Goal: Subscribe to service/newsletter

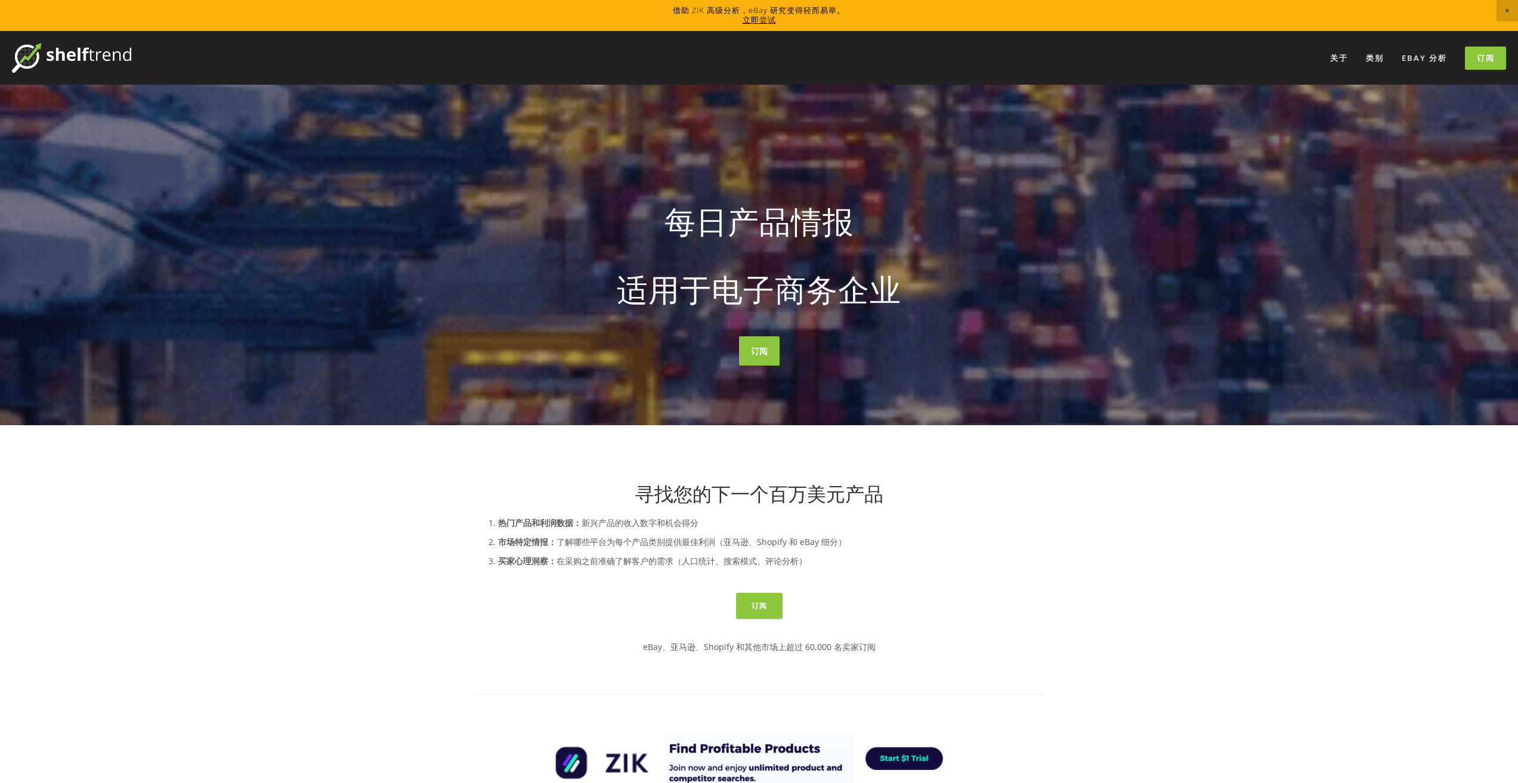
click at [763, 355] on font "寻找畅销产品" at bounding box center [759, 343] width 143 height 33
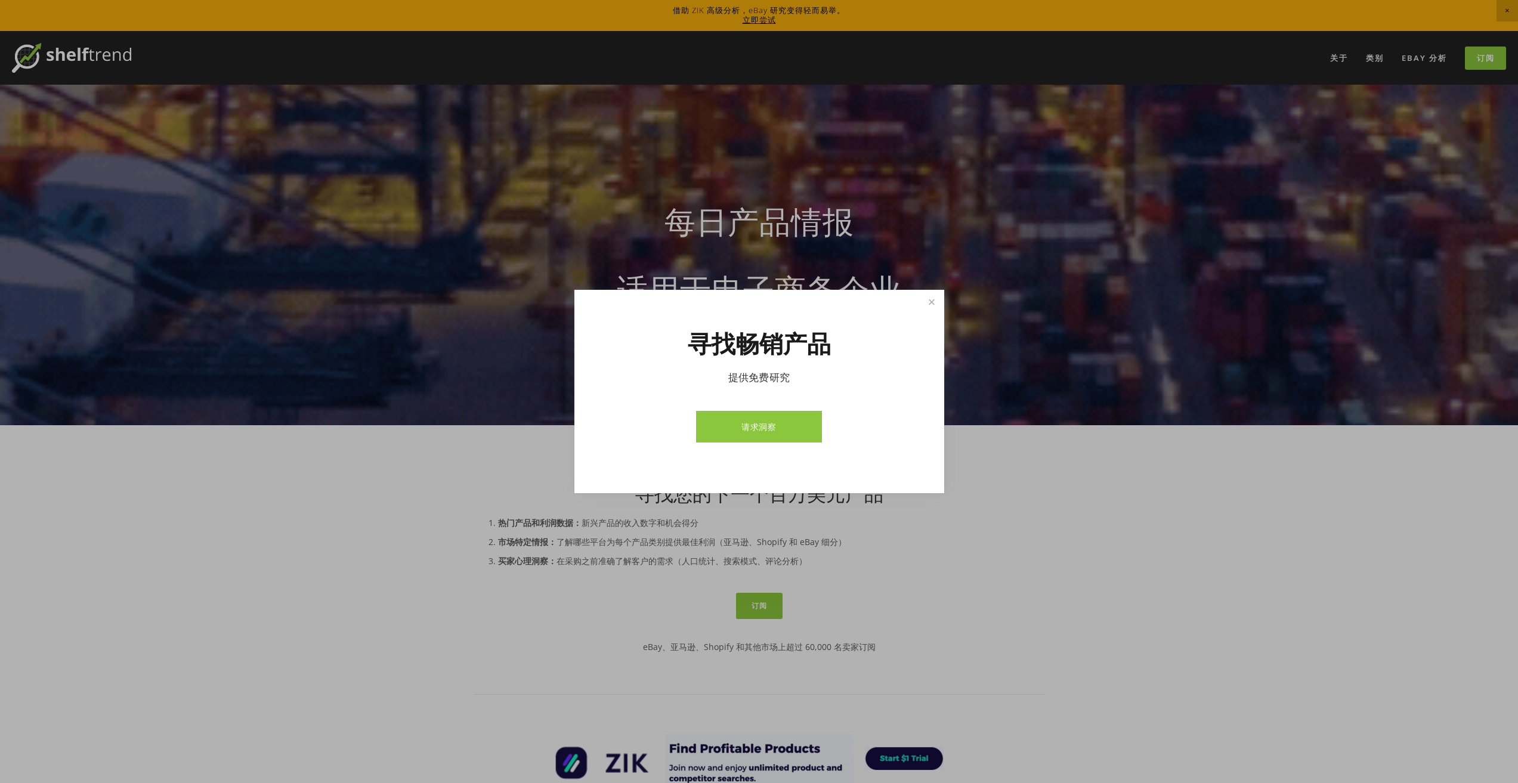
click at [751, 437] on link "请求洞察" at bounding box center [759, 427] width 126 height 32
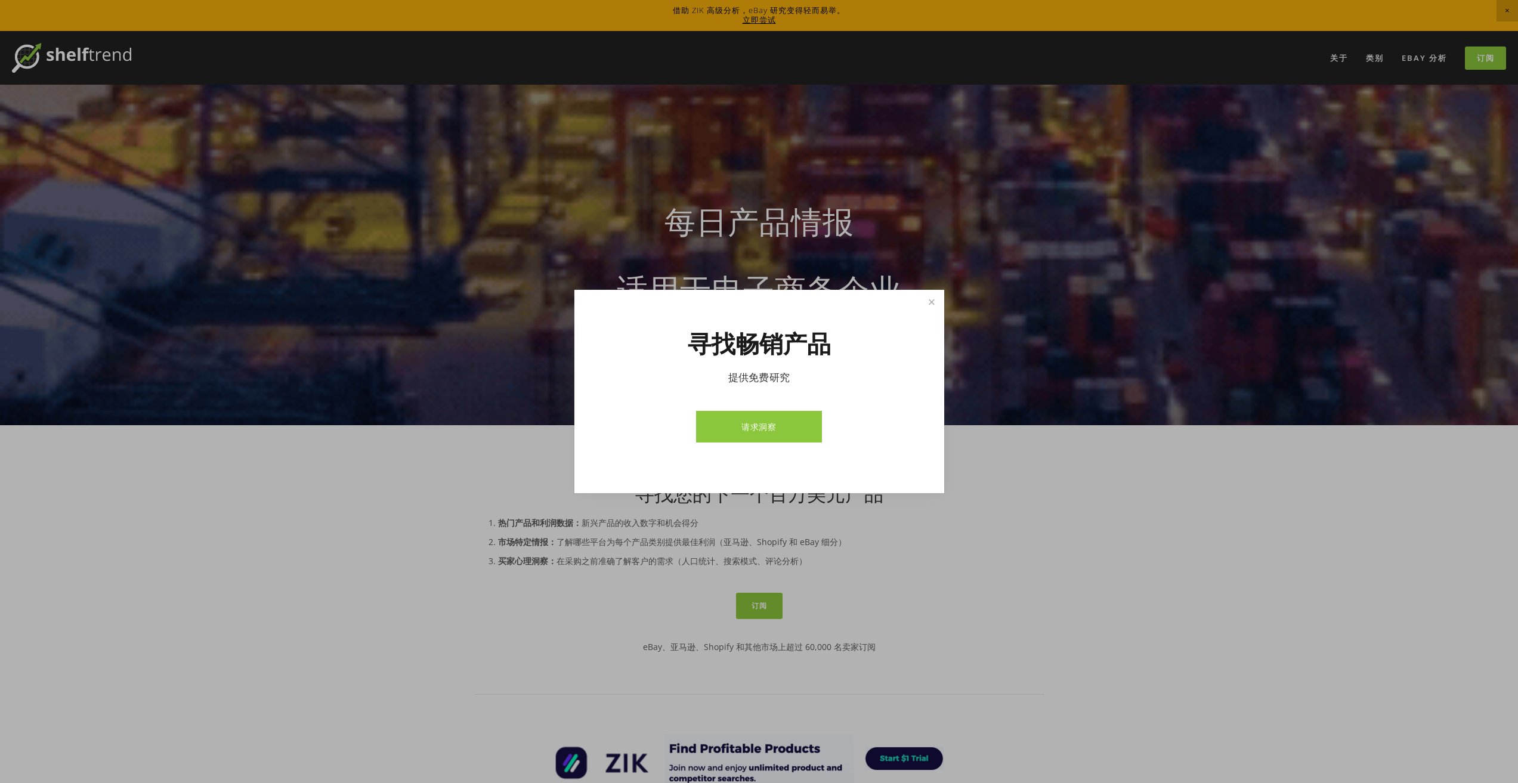
click at [1010, 499] on div at bounding box center [759, 391] width 1518 height 783
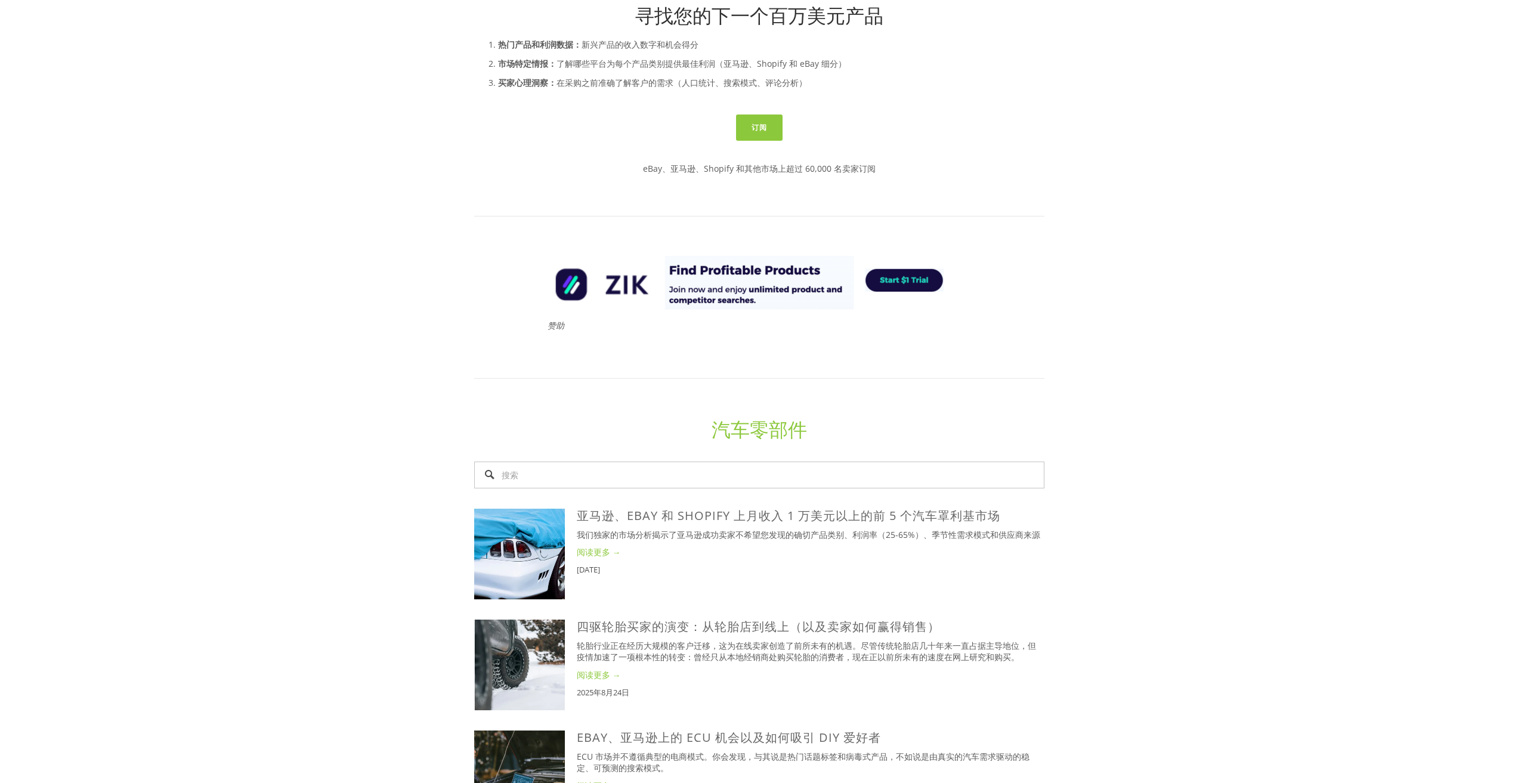
scroll to position [239, 0]
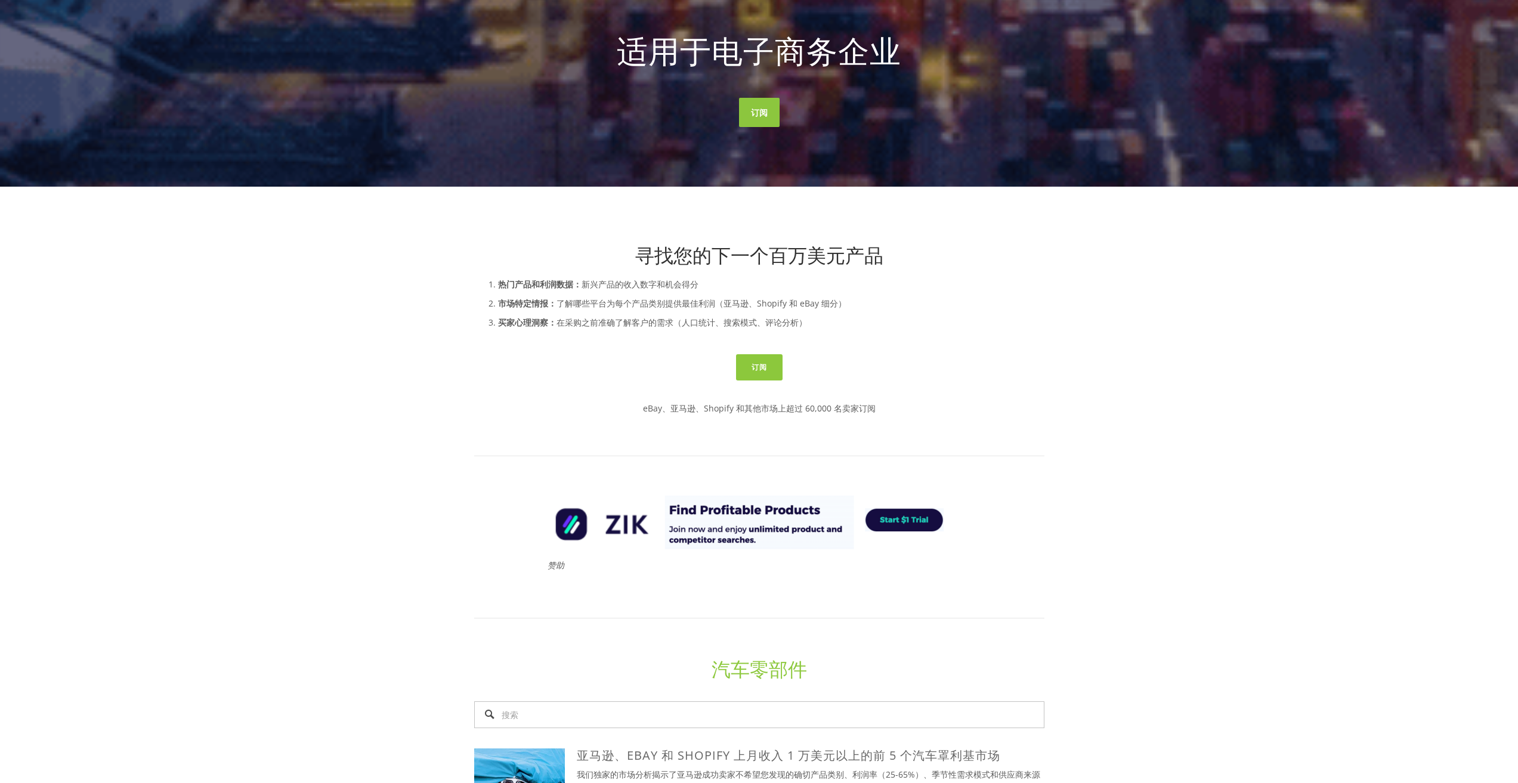
click at [736, 104] on div "每日产品情报 适用于电子商务企业" at bounding box center [759, 16] width 570 height 185
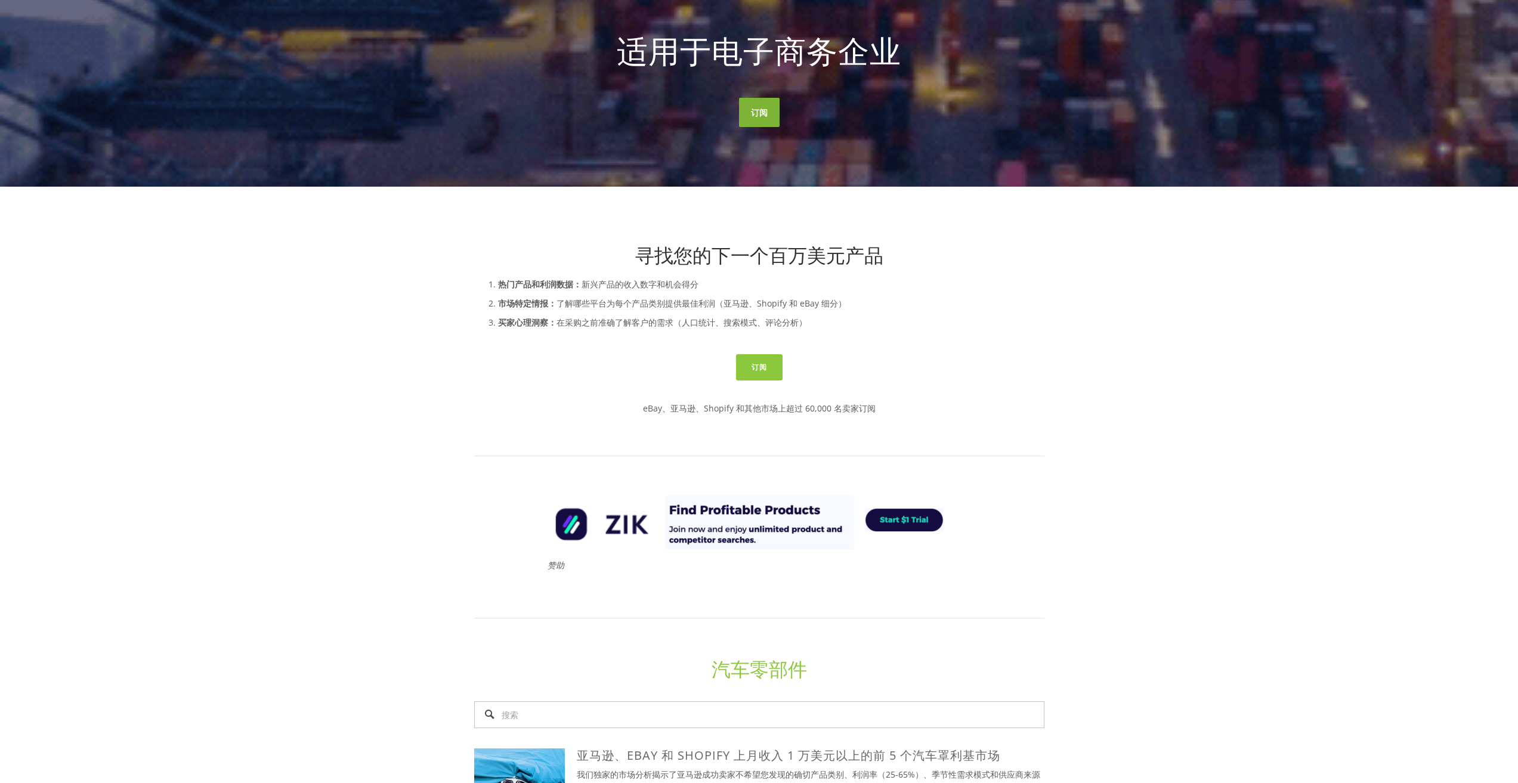
click at [754, 109] on font "订阅" at bounding box center [759, 112] width 17 height 11
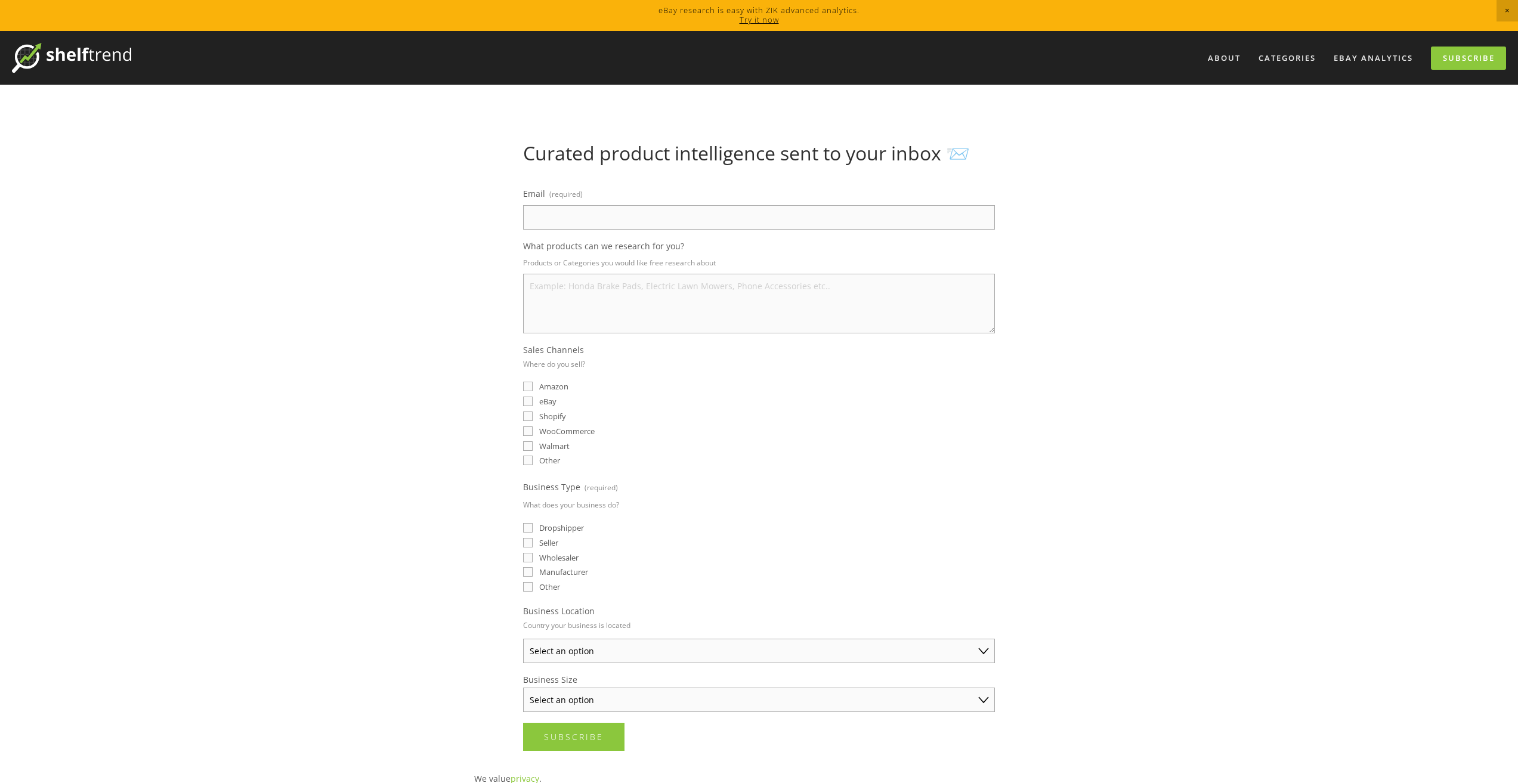
click at [631, 218] on input "Email (required)" at bounding box center [759, 217] width 472 height 24
type input "[EMAIL_ADDRESS][DOMAIN_NAME]"
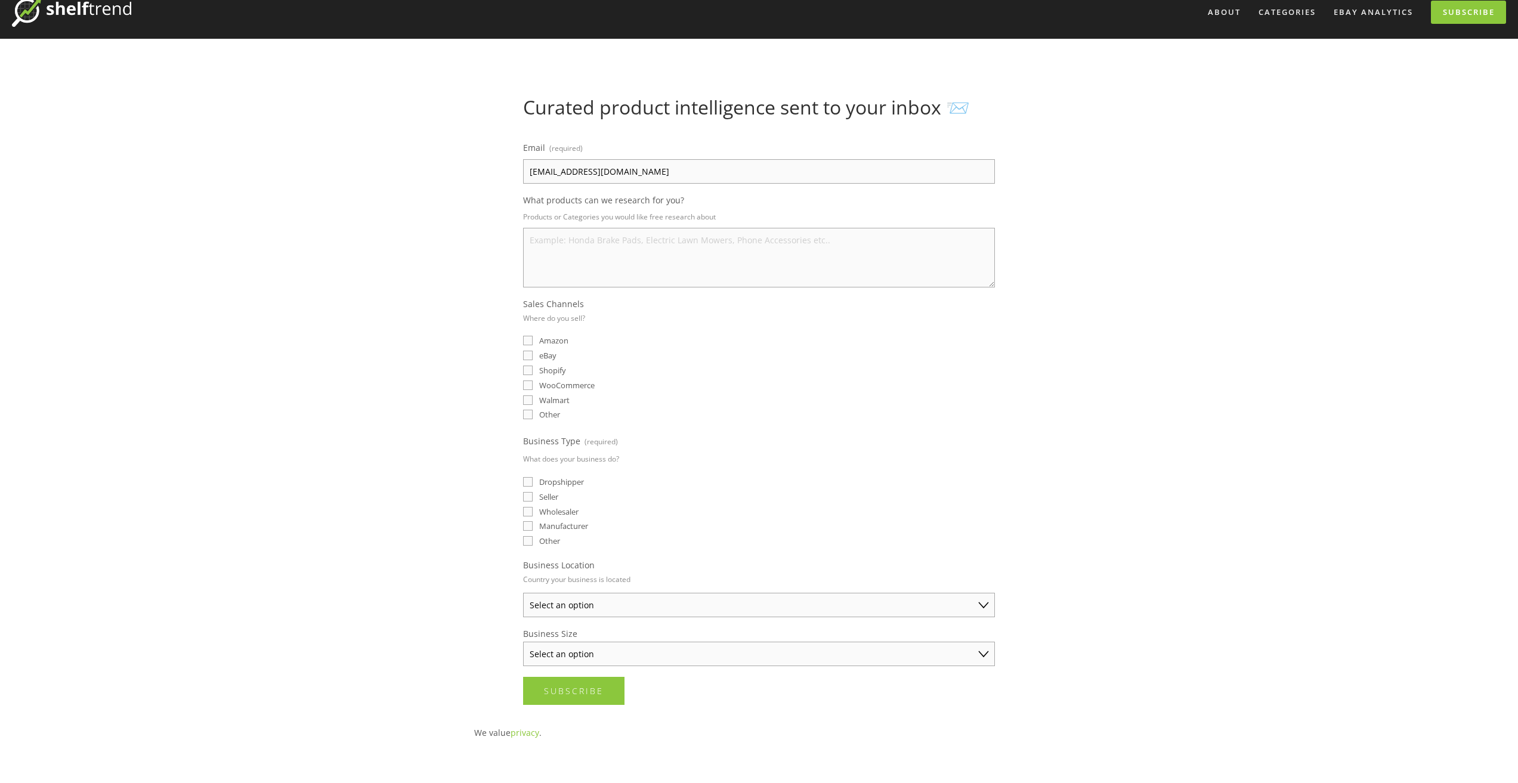
scroll to position [239, 0]
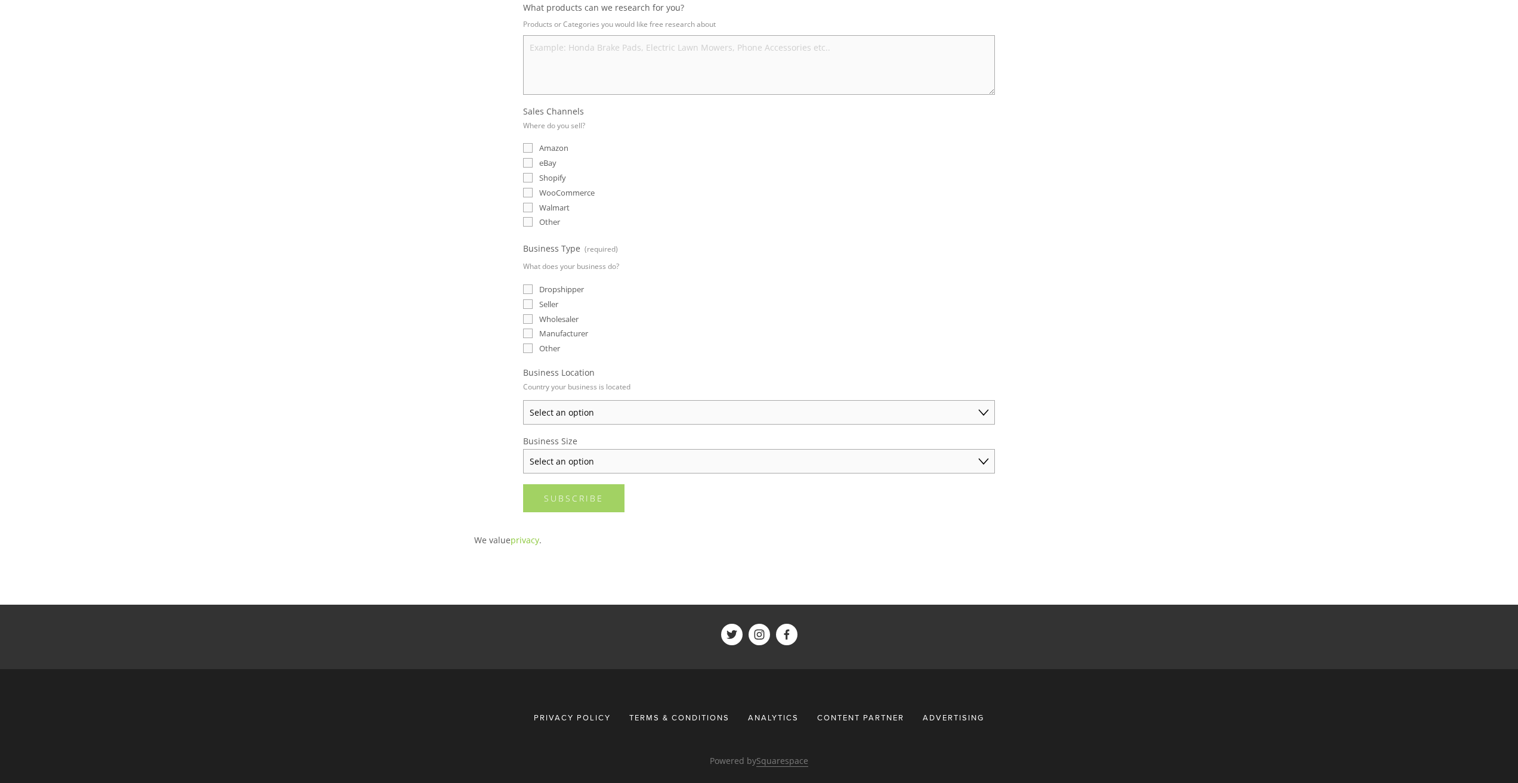
click at [546, 496] on span "Subscribe" at bounding box center [574, 498] width 60 height 11
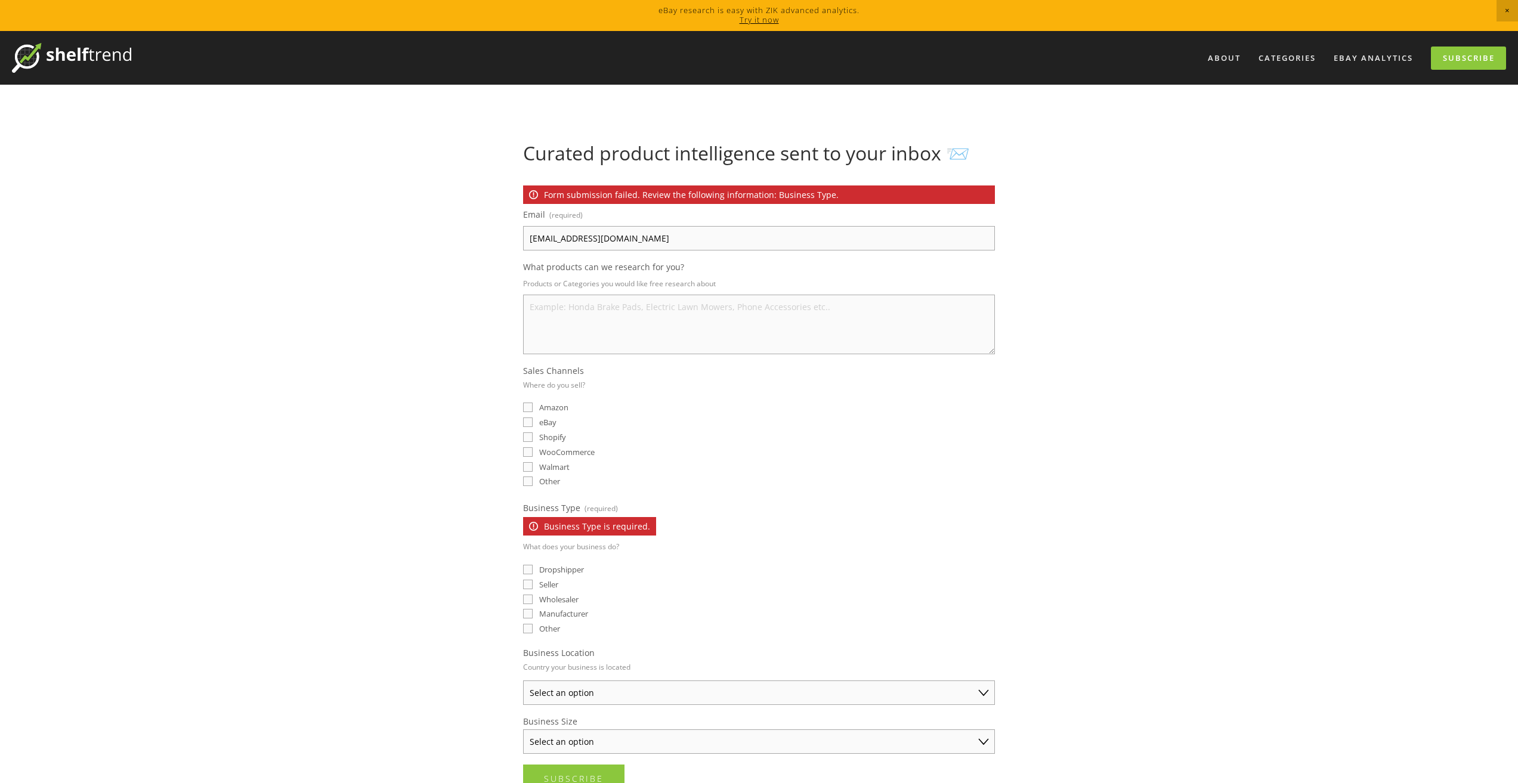
click at [1342, 107] on div "About Categories Auto Parts Electronics Fashion Home & Garden" at bounding box center [759, 559] width 1518 height 1056
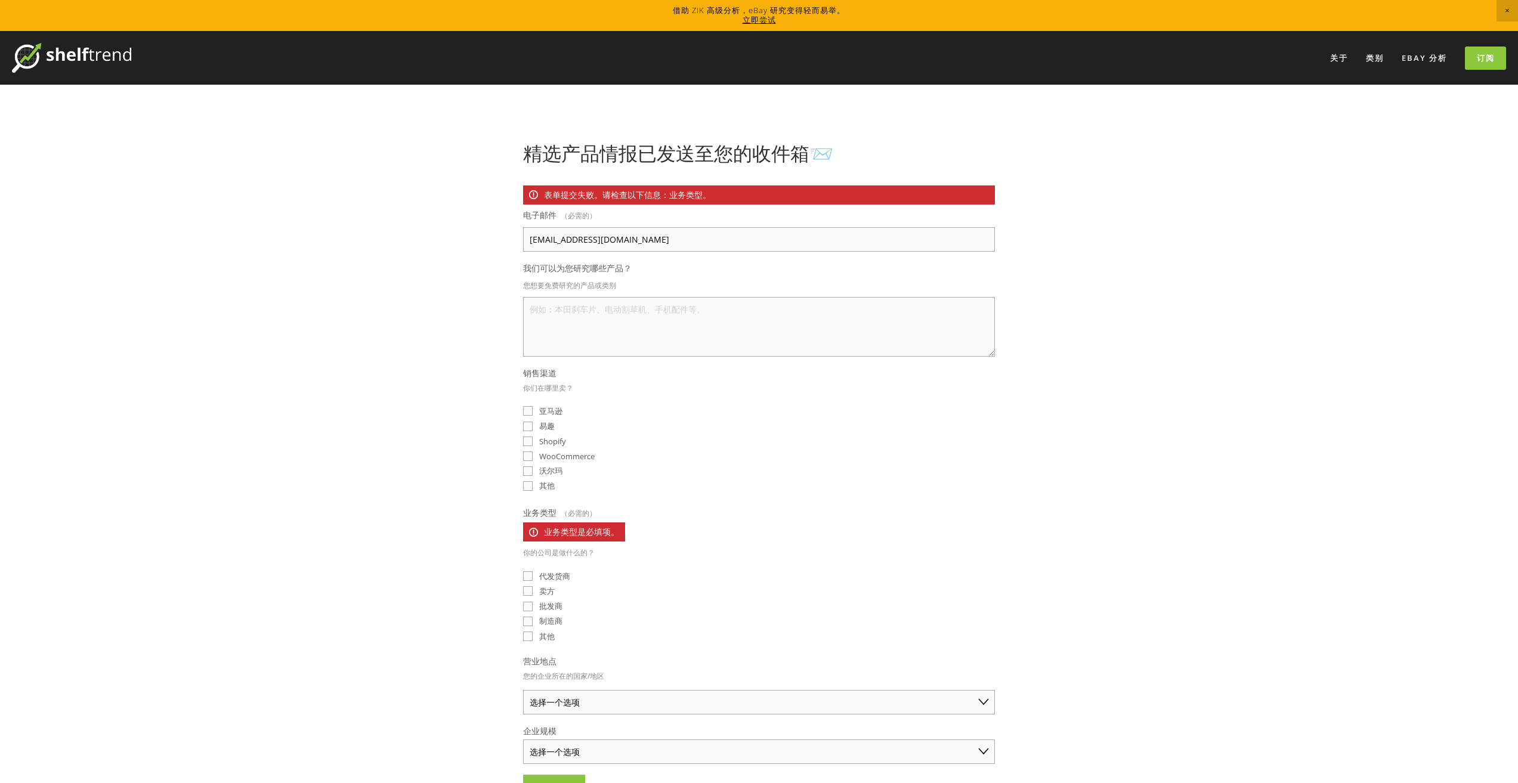
click at [1283, 358] on div "关于 类别 汽车零部件 电子产品 时尚 家居与园艺" at bounding box center [759, 564] width 1518 height 1066
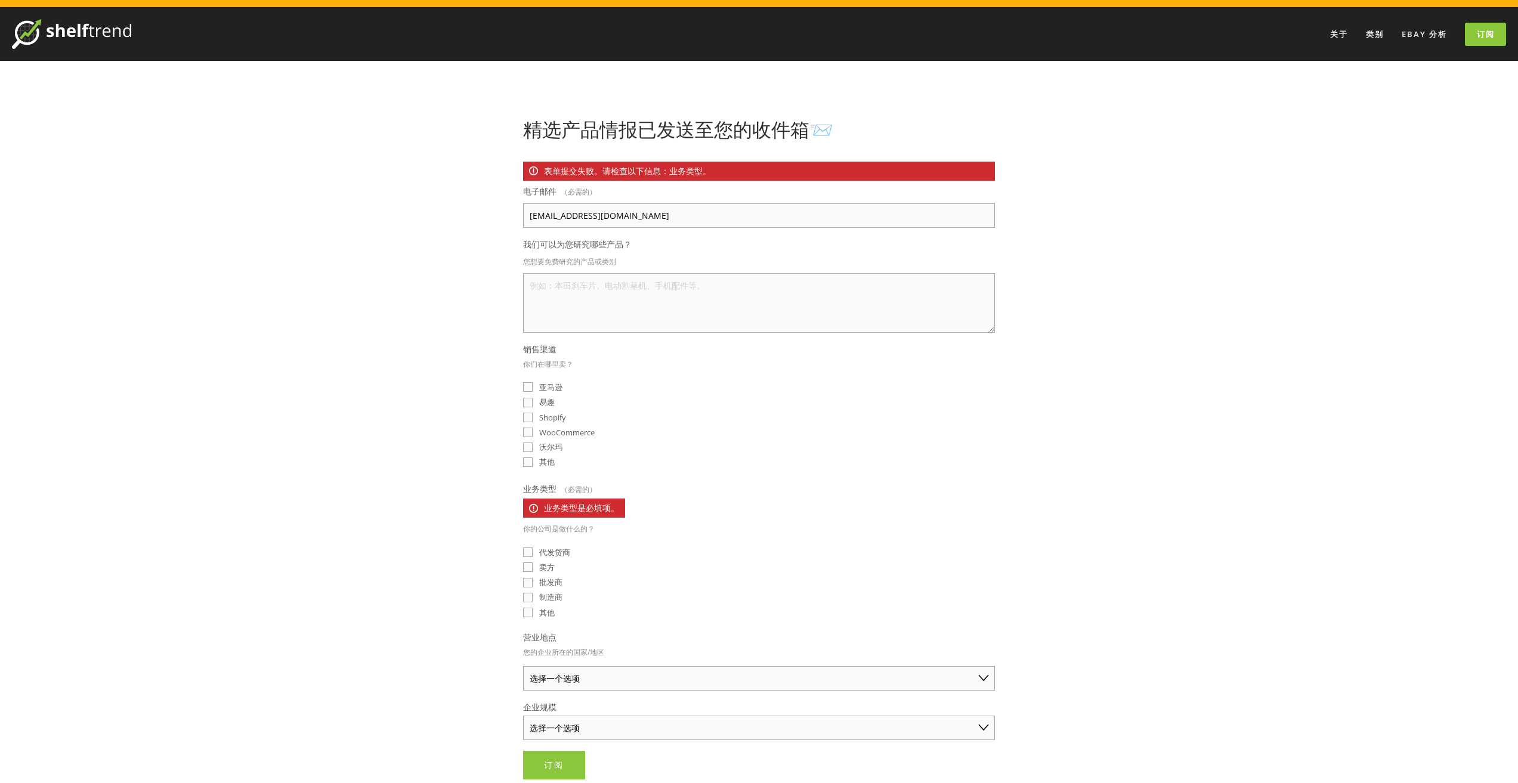
scroll to position [119, 0]
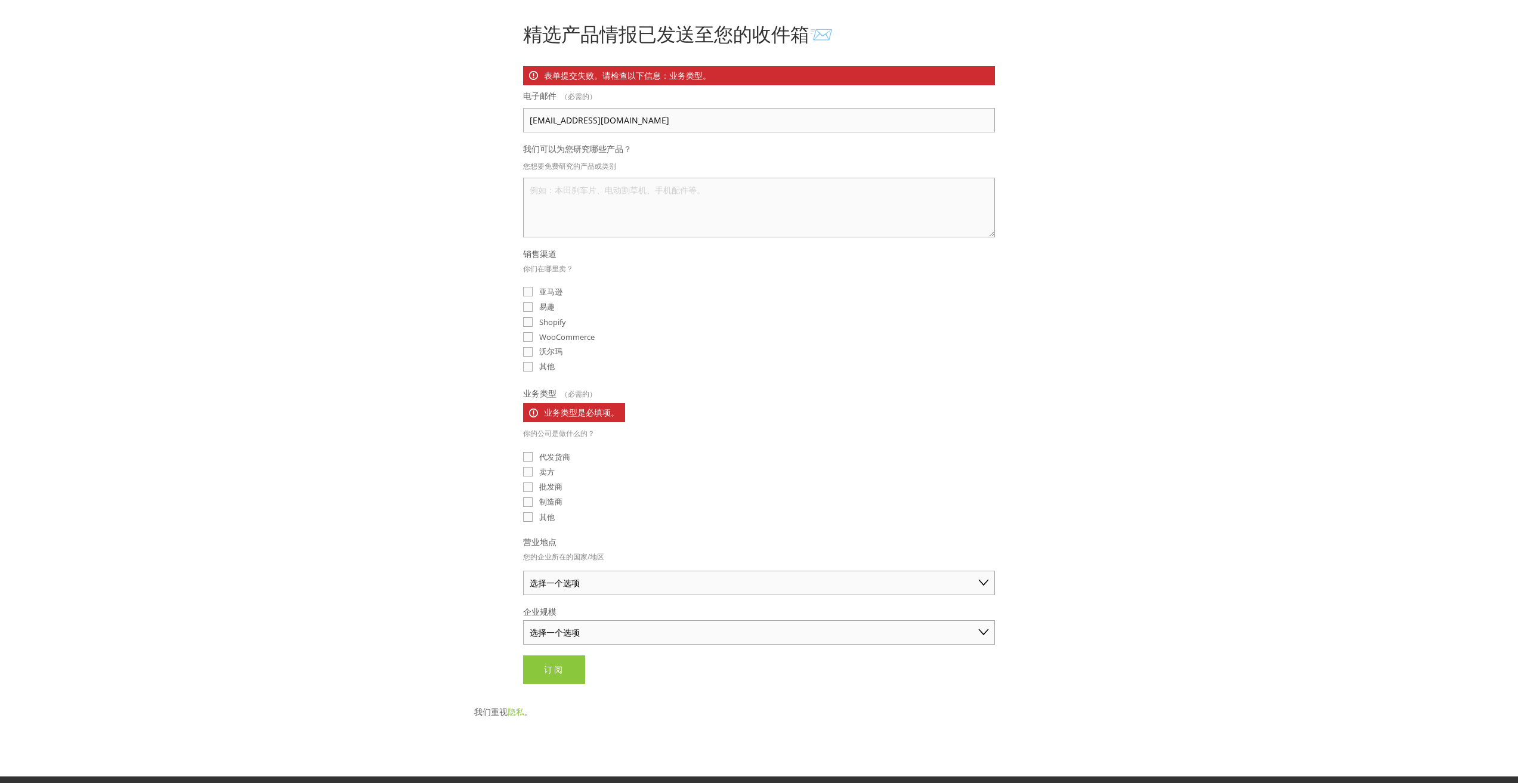
click at [550, 505] on font "制造商" at bounding box center [550, 501] width 23 height 11
click at [533, 505] on input "制造商" at bounding box center [528, 502] width 10 height 10
checkbox input "true"
click at [542, 512] on font "其他" at bounding box center [547, 517] width 16 height 11
click at [533, 512] on input "其他" at bounding box center [528, 517] width 10 height 10
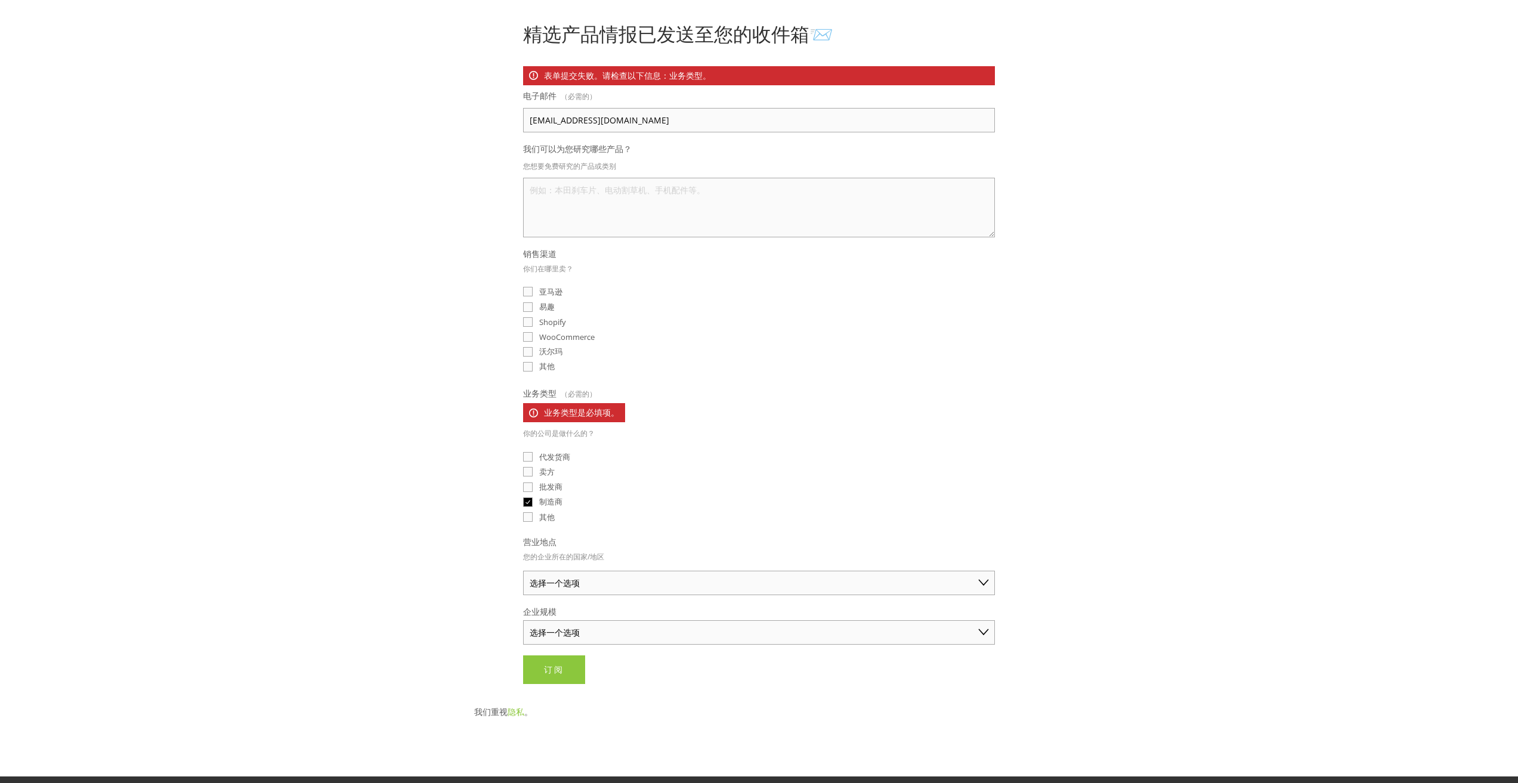
checkbox input "true"
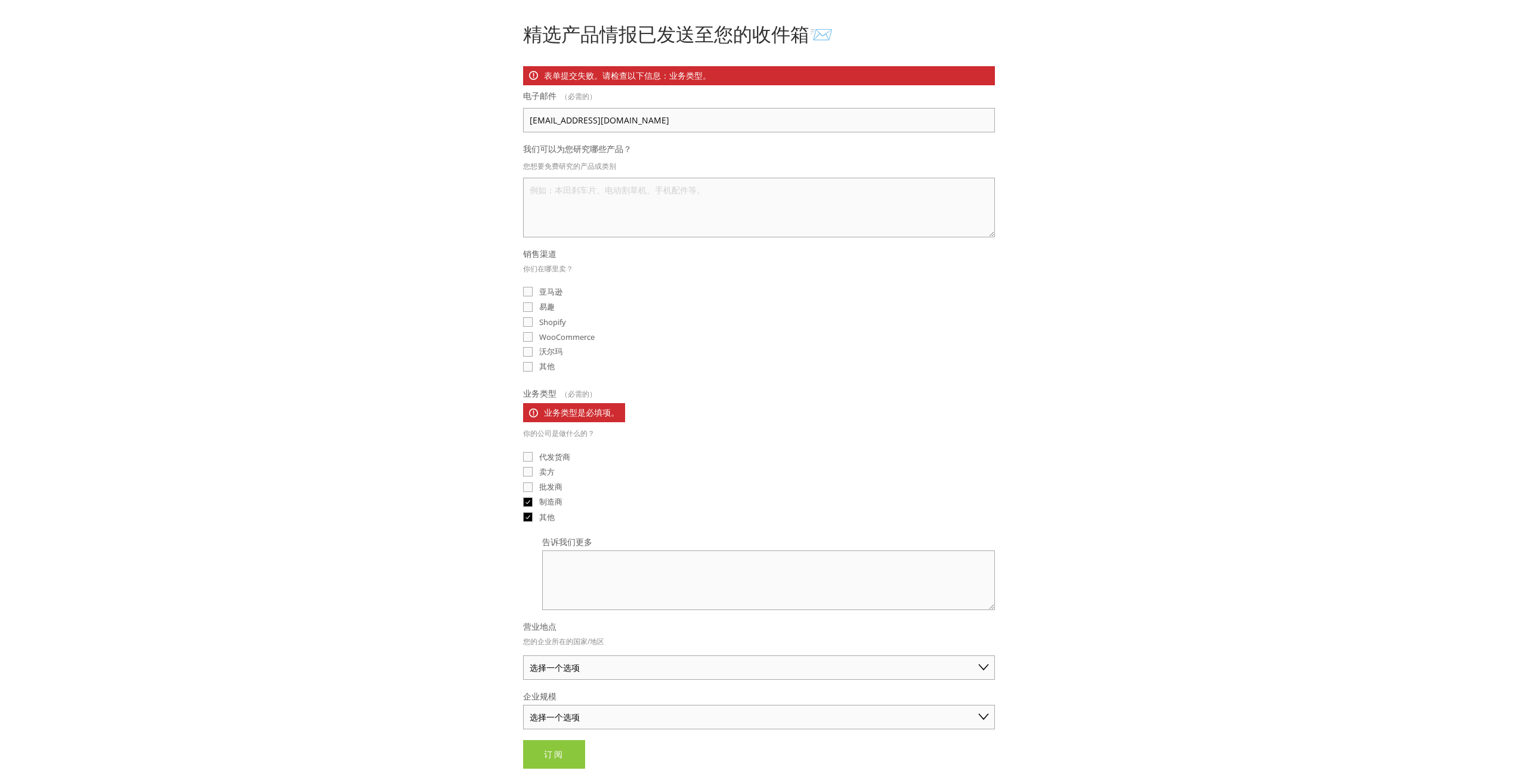
click at [568, 467] on div "卖方" at bounding box center [759, 471] width 472 height 11
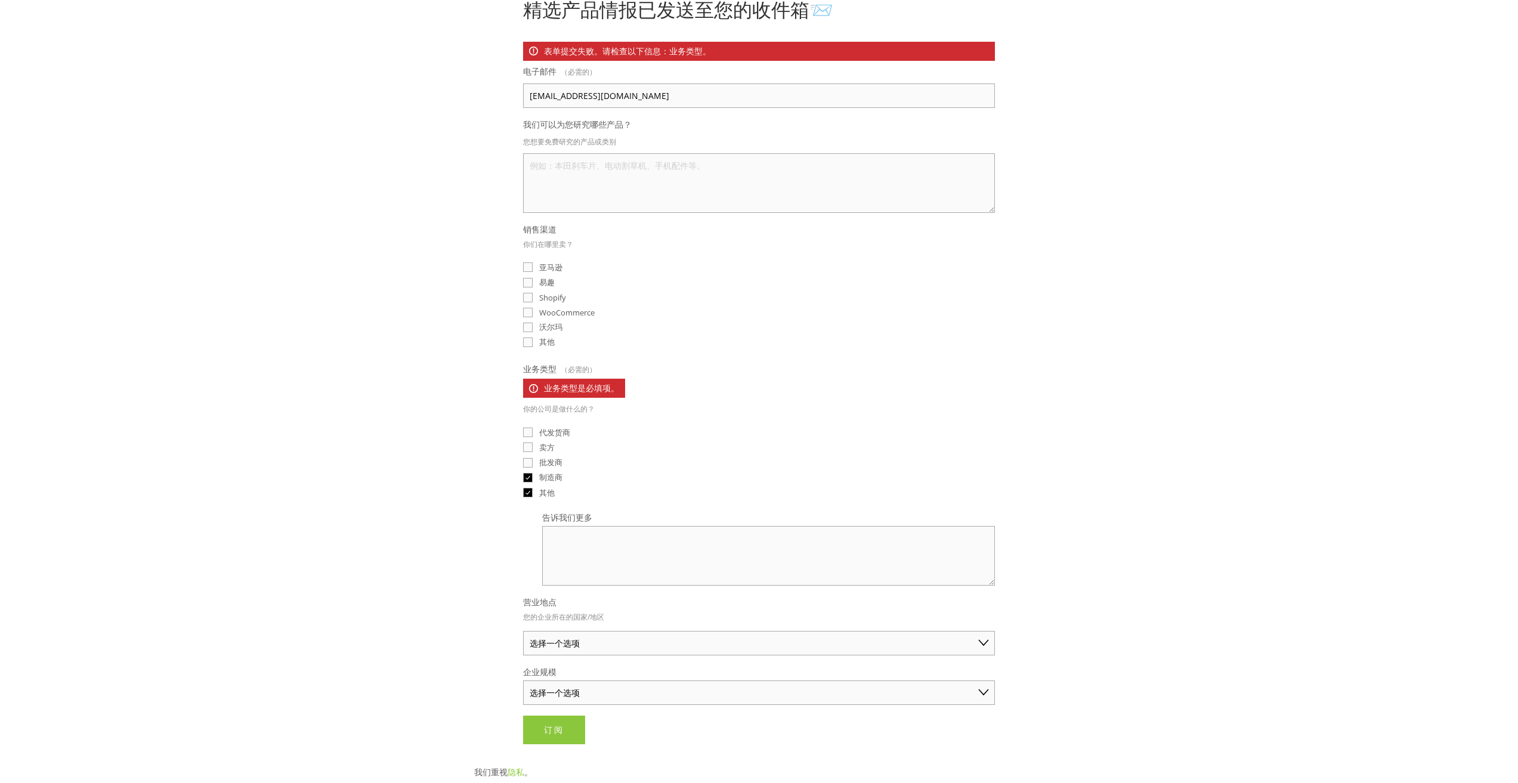
scroll to position [358, 0]
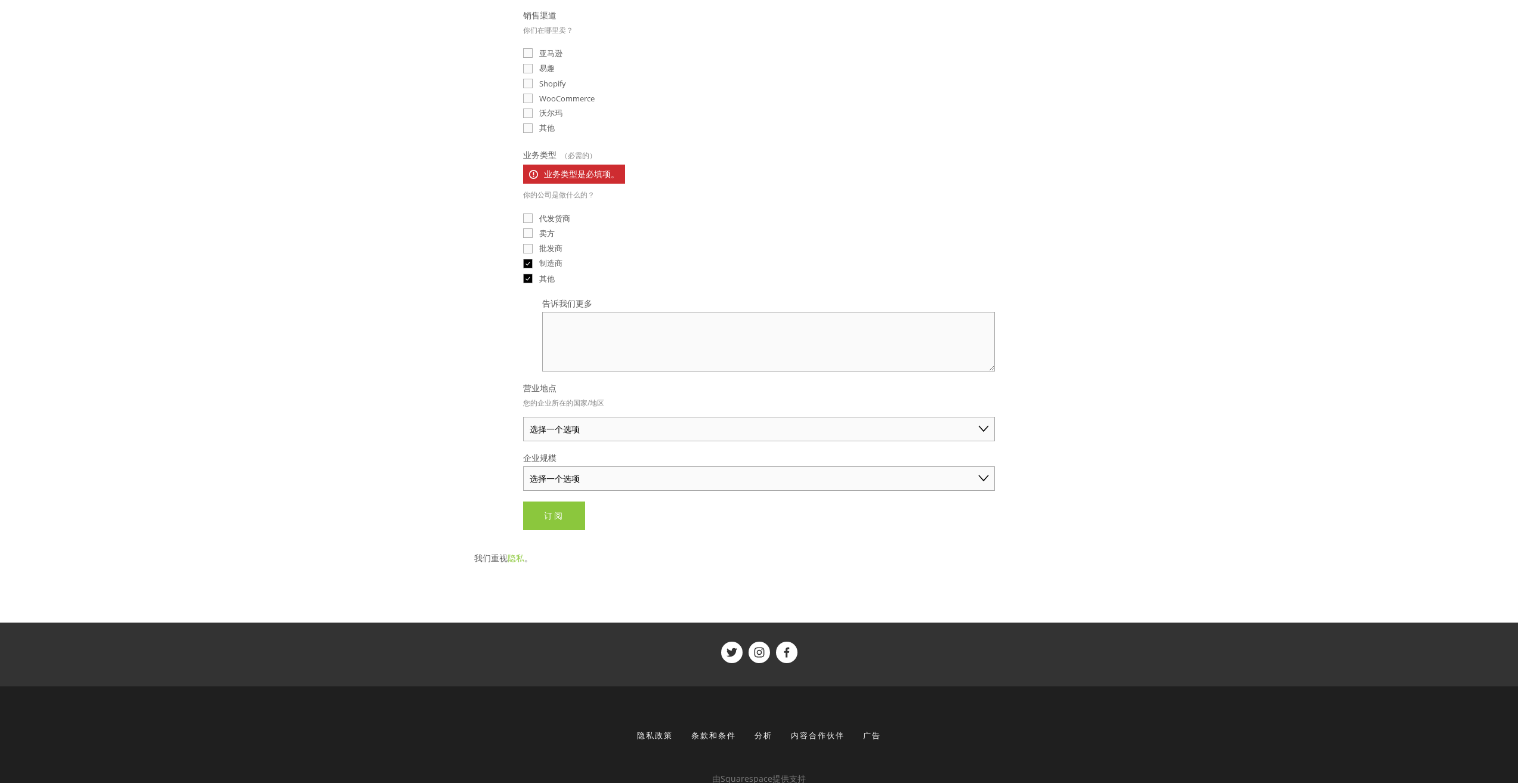
click at [592, 455] on fieldset "企业规模 选择一个选项 个人商家（年销售额低于 5 万美元） 小型企业（年销售额 5 万至 25 万美元） 成熟企业（年销售额超过 25 万美元）" at bounding box center [759, 471] width 472 height 39
drag, startPoint x: 581, startPoint y: 432, endPoint x: 579, endPoint y: 422, distance: 11.0
click at [581, 432] on select "选择一个选项 澳大利亚 美国 英国 中国 日本 德国 加拿大 其他" at bounding box center [759, 429] width 472 height 24
click at [544, 265] on font "制造商" at bounding box center [550, 263] width 23 height 11
click at [533, 265] on input "制造商" at bounding box center [528, 264] width 10 height 10
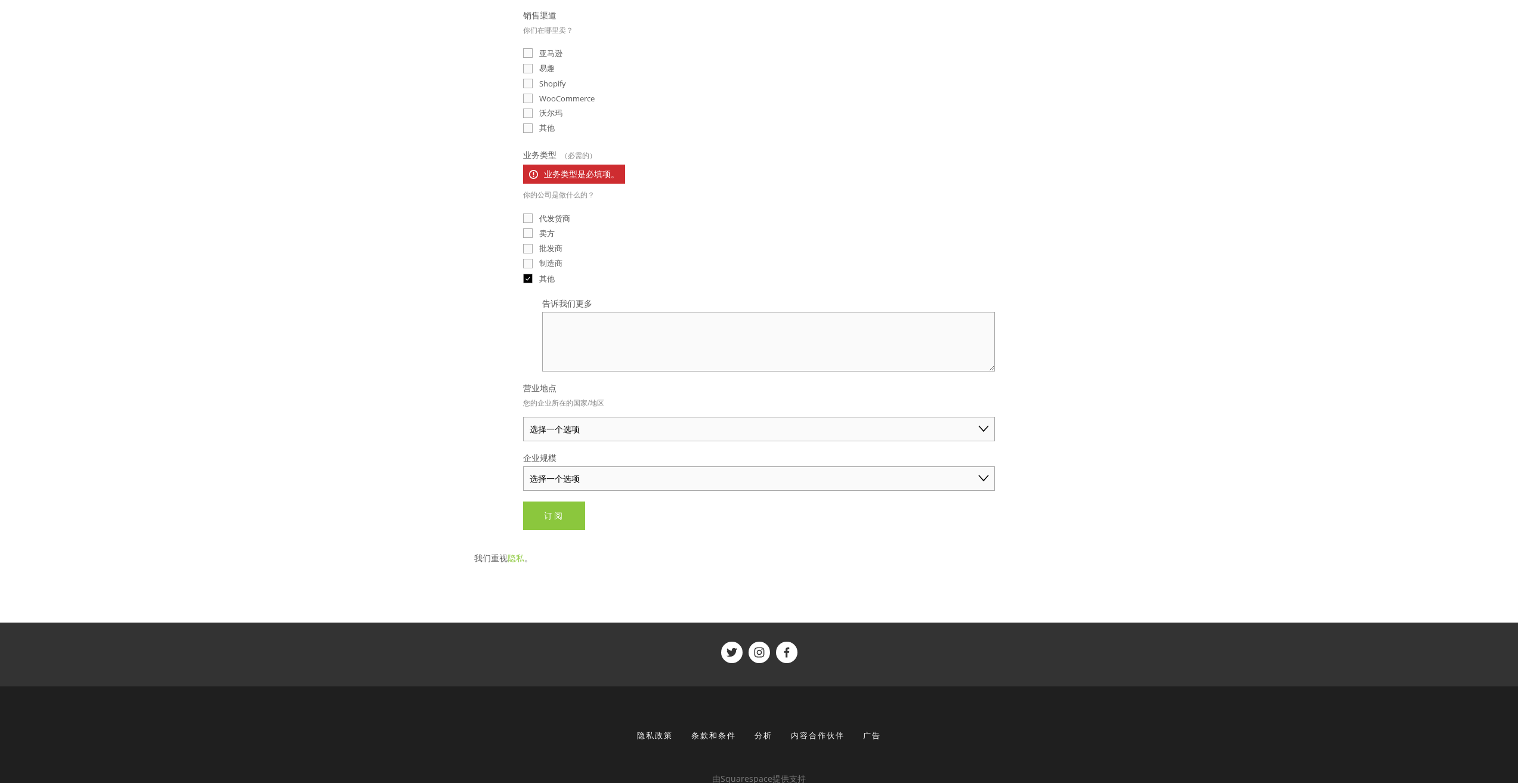
checkbox input "false"
click at [528, 276] on input "其他" at bounding box center [528, 279] width 10 height 10
checkbox input "false"
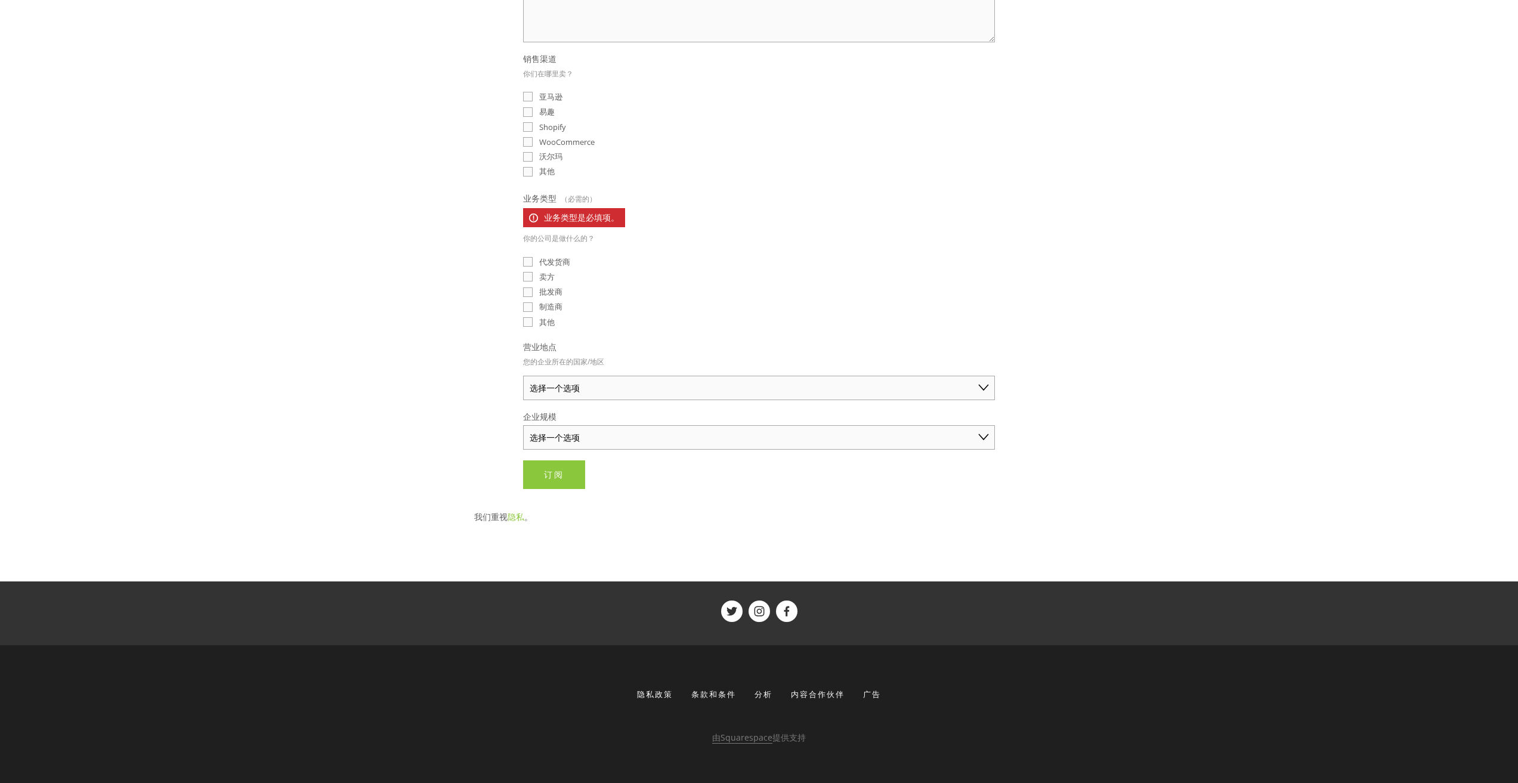
click at [526, 310] on input "制造商" at bounding box center [528, 307] width 10 height 10
checkbox input "true"
click at [572, 393] on select "选择一个选项 澳大利亚 美国 英国 中国 日本 德国 加拿大 其他" at bounding box center [759, 388] width 472 height 24
click at [571, 386] on select "选择一个选项 澳大利亚 美国 英国 中国 日本 德国 加拿大 其他" at bounding box center [759, 388] width 472 height 24
click at [525, 320] on input "其他" at bounding box center [528, 322] width 10 height 10
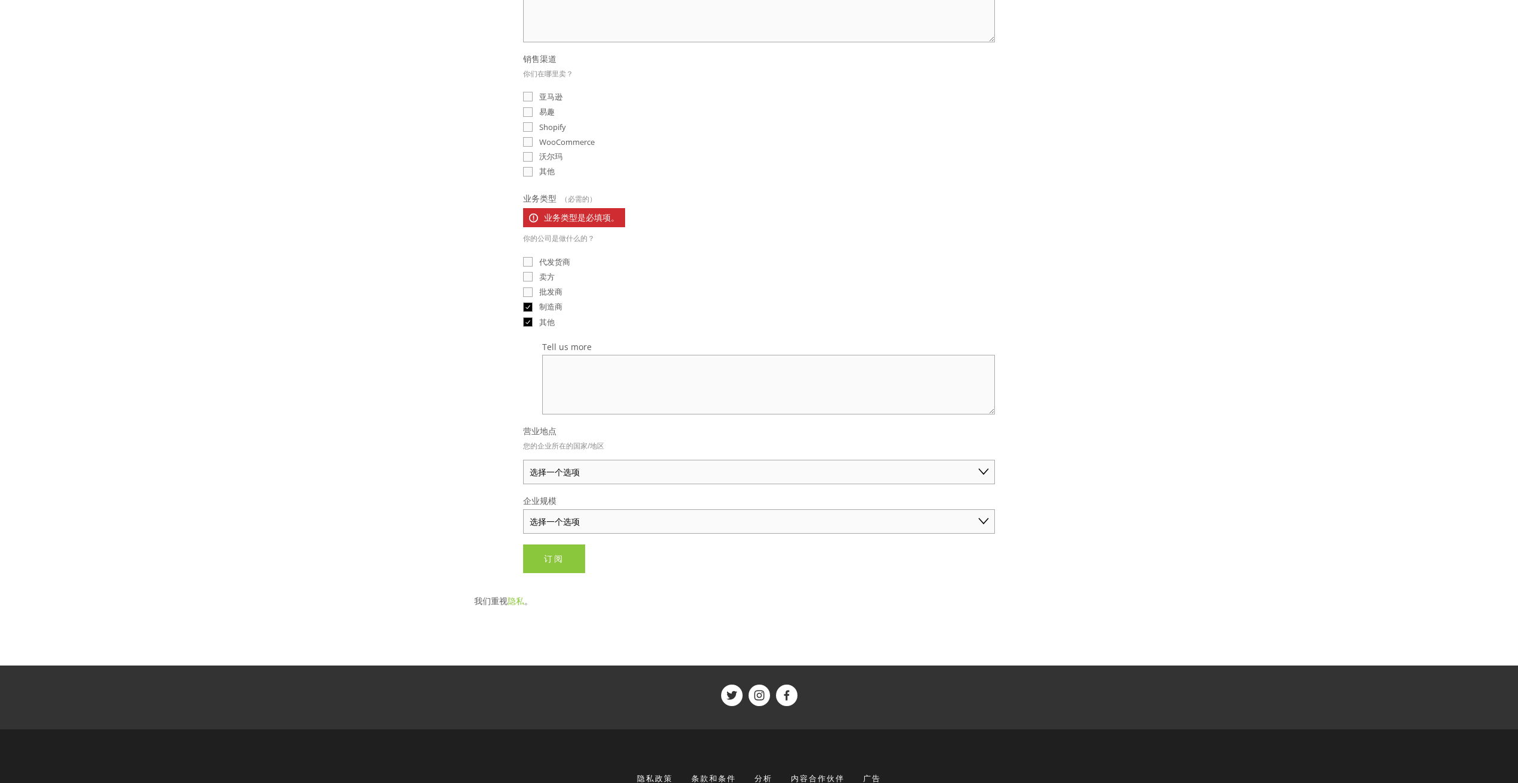
click at [525, 320] on input "其他" at bounding box center [528, 322] width 10 height 10
checkbox input "false"
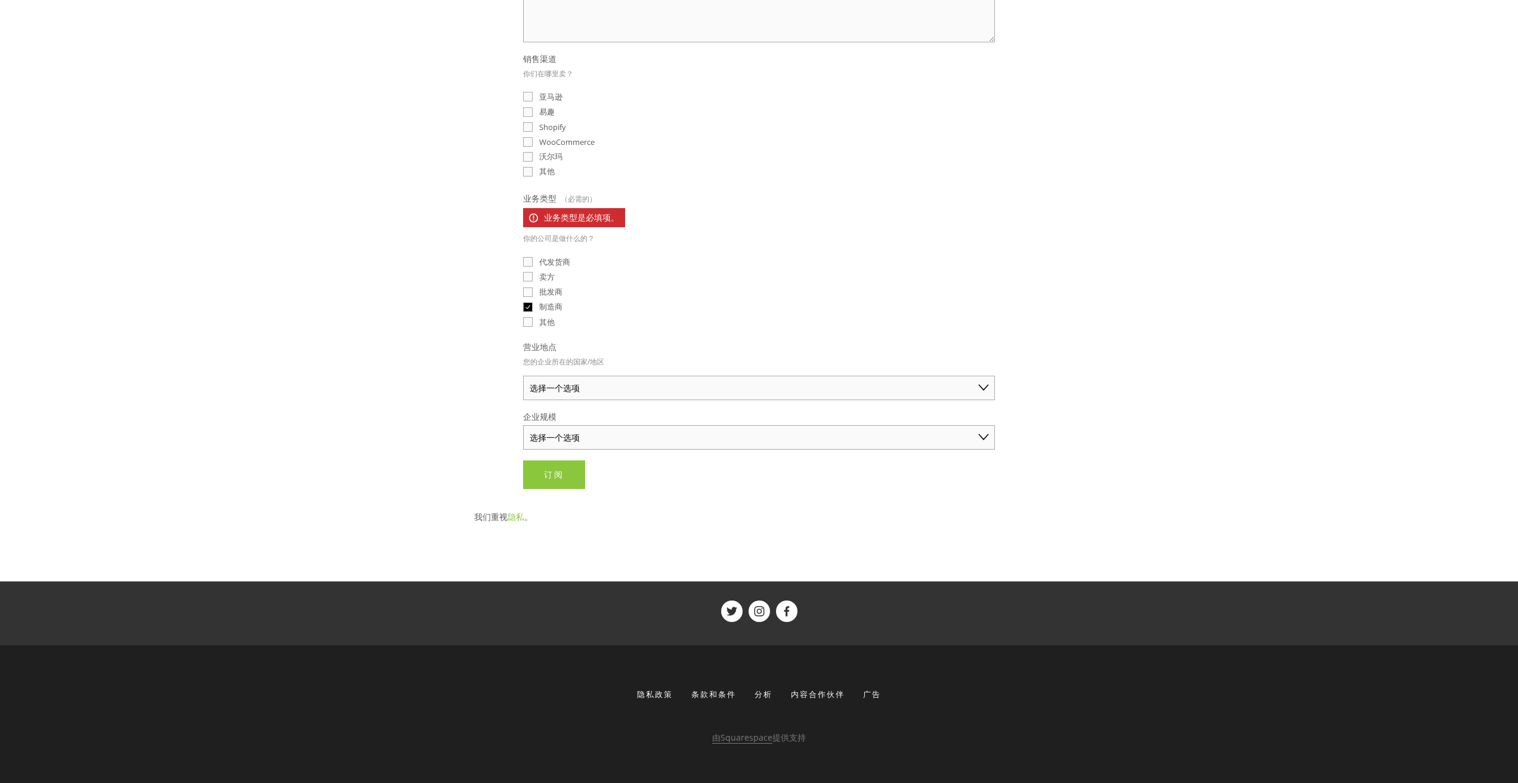
click at [553, 385] on select "选择一个选项 澳大利亚 美国 英国 中国 日本 德国 加拿大 其他" at bounding box center [759, 388] width 472 height 24
select select "China"
click at [523, 376] on select "选择一个选项 澳大利亚 美国 英国 中国 日本 德国 加拿大 其他" at bounding box center [759, 388] width 472 height 24
click at [567, 433] on select "选择一个选项 个人商家（年销售额低于 5 万美元） 小型企业（年销售额 5 万至 25 万美元） 成熟企业（年销售额超过 25 万美元）" at bounding box center [759, 437] width 472 height 24
select select "Solo Merchant (under $50K annual sales)"
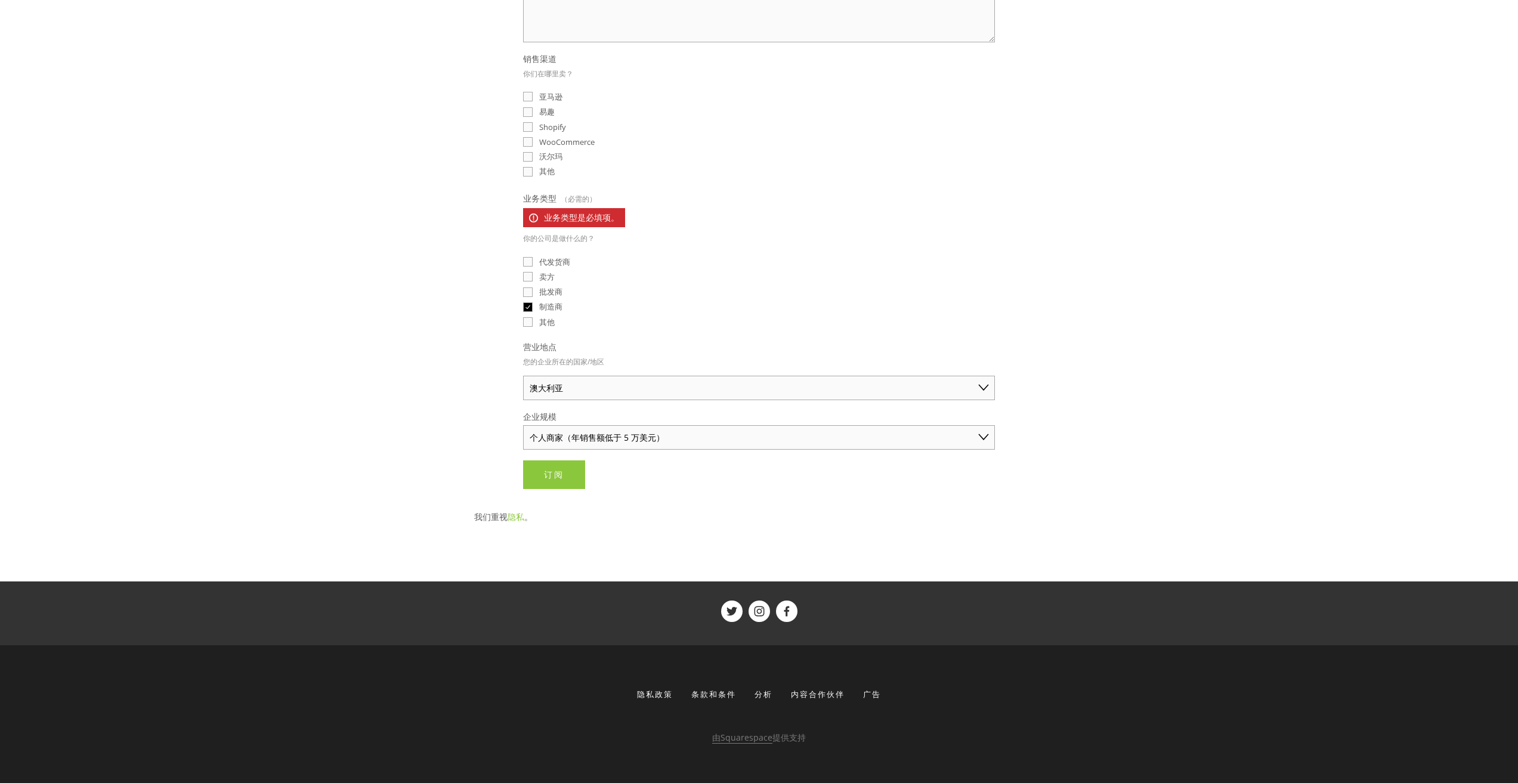
click at [523, 425] on select "选择一个选项 个人商家（年销售额低于 5 万美元） 小型企业（年销售额 5 万至 25 万美元） 成熟企业（年销售额超过 25 万美元）" at bounding box center [759, 437] width 472 height 24
click at [467, 453] on div "精选产品情报已发送至您的收件箱📨 表单提交失败。请检查以下信息：业务类型。 电子邮件 （必需的） mered7851@gmail.com 我们可以为您研究哪些…" at bounding box center [759, 163] width 590 height 671
click at [548, 473] on font "订阅" at bounding box center [554, 474] width 20 height 11
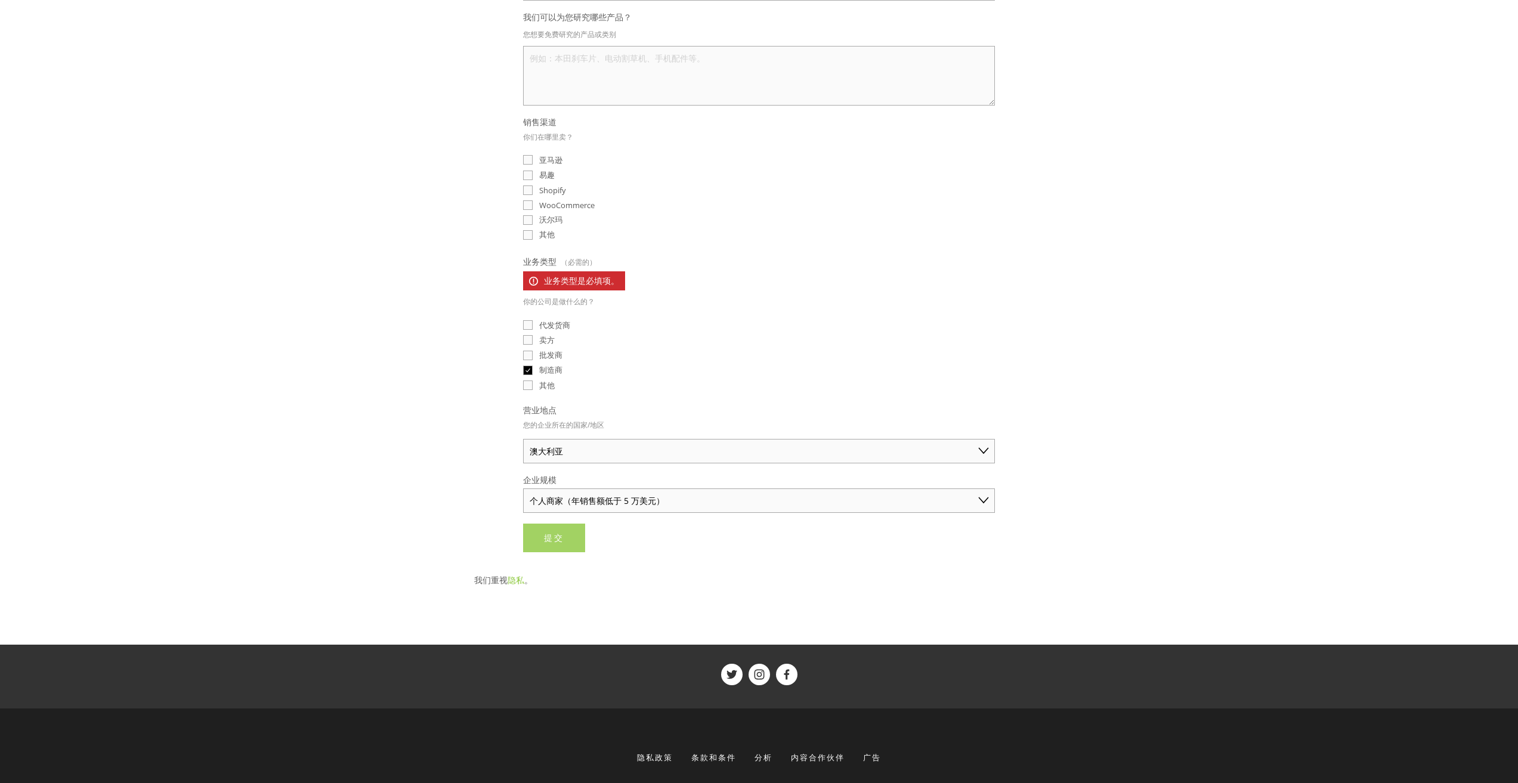
scroll to position [16, 0]
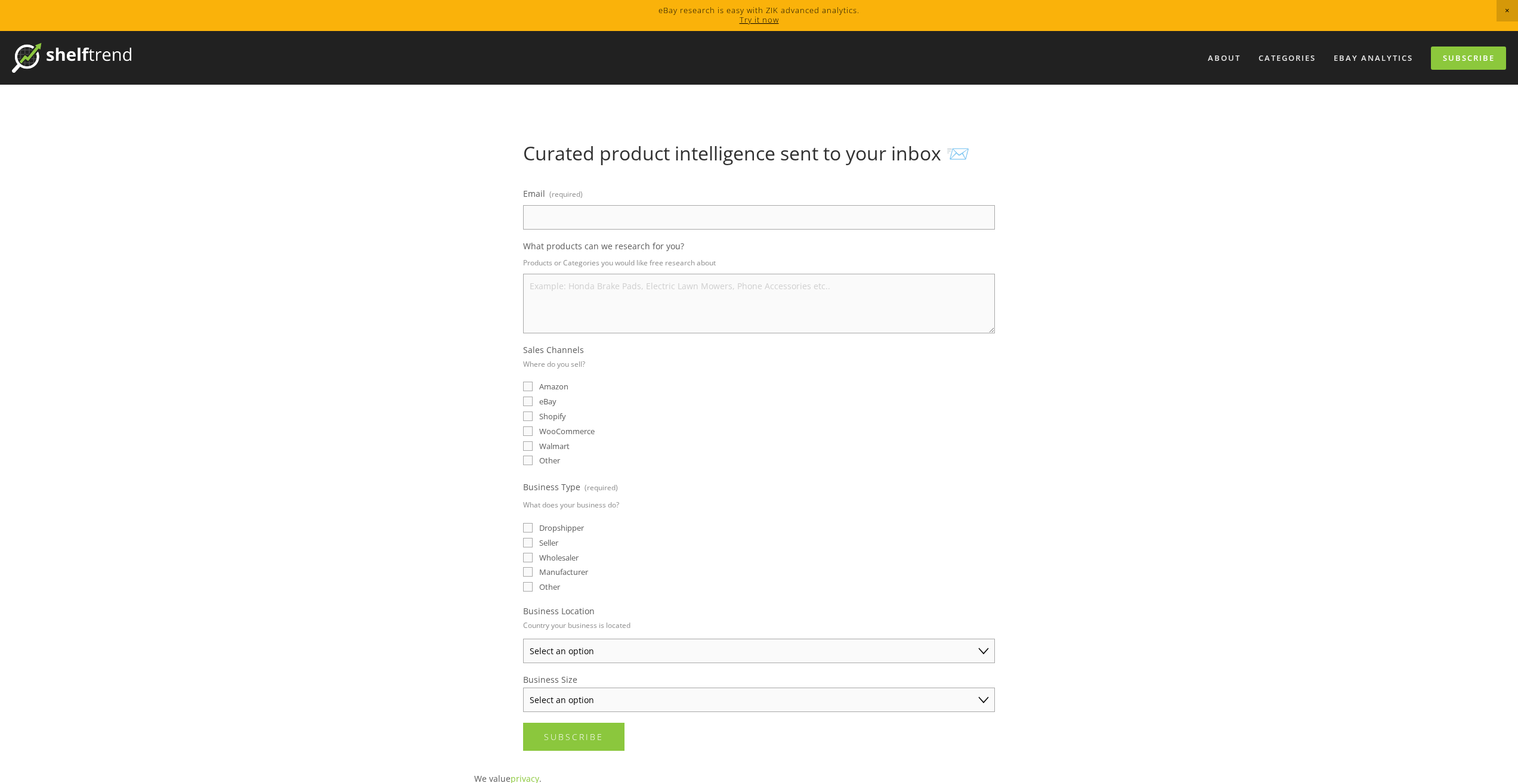
click at [571, 209] on input "Email (required)" at bounding box center [759, 217] width 472 height 24
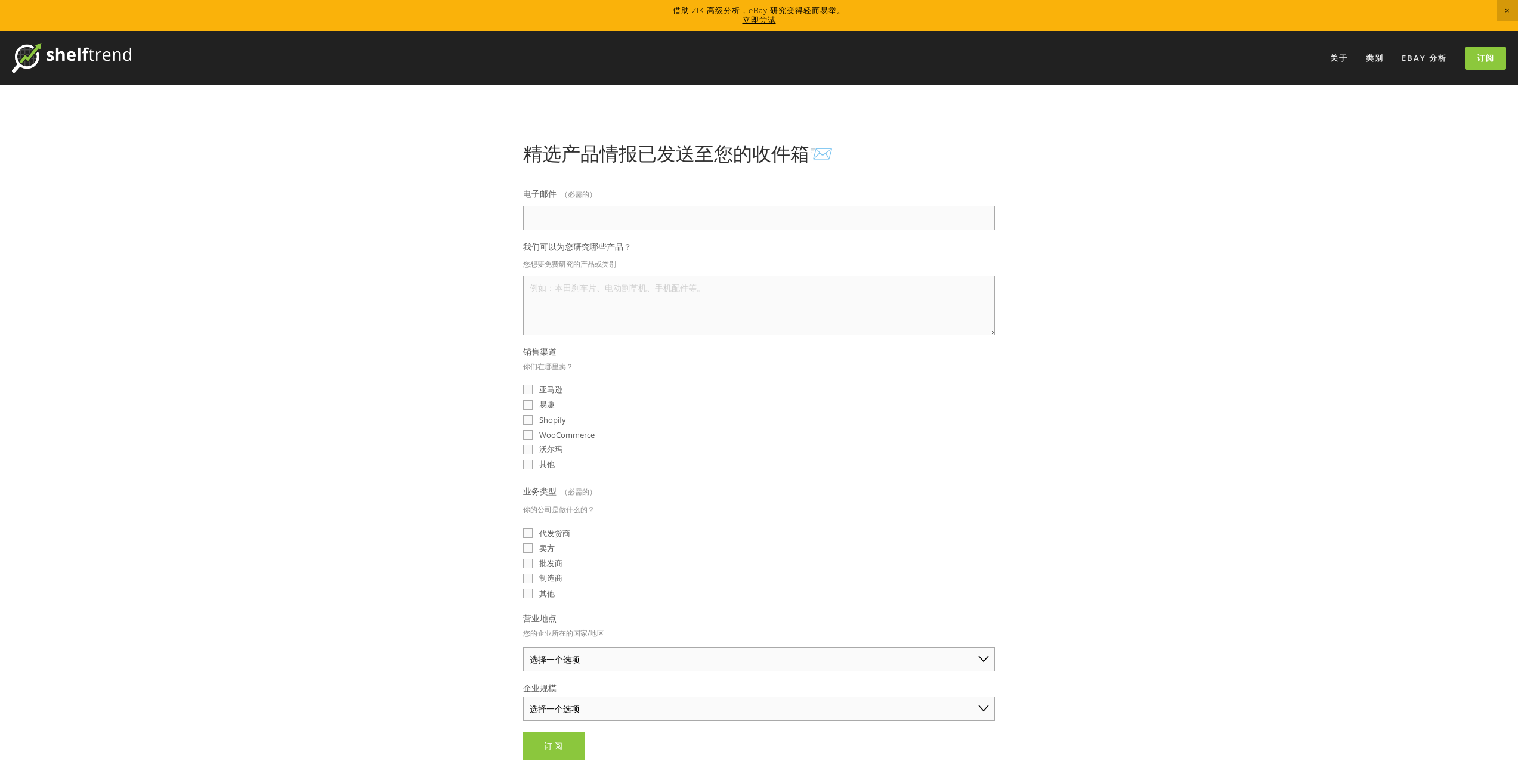
type input "mered7851@gmail.com"
click at [636, 223] on input "mered7851@gmail.com" at bounding box center [759, 218] width 472 height 24
click at [679, 254] on label "我们可以为您研究哪些产品？" at bounding box center [759, 248] width 472 height 14
click at [679, 276] on textarea "我们可以为您研究哪些产品？" at bounding box center [759, 306] width 472 height 60
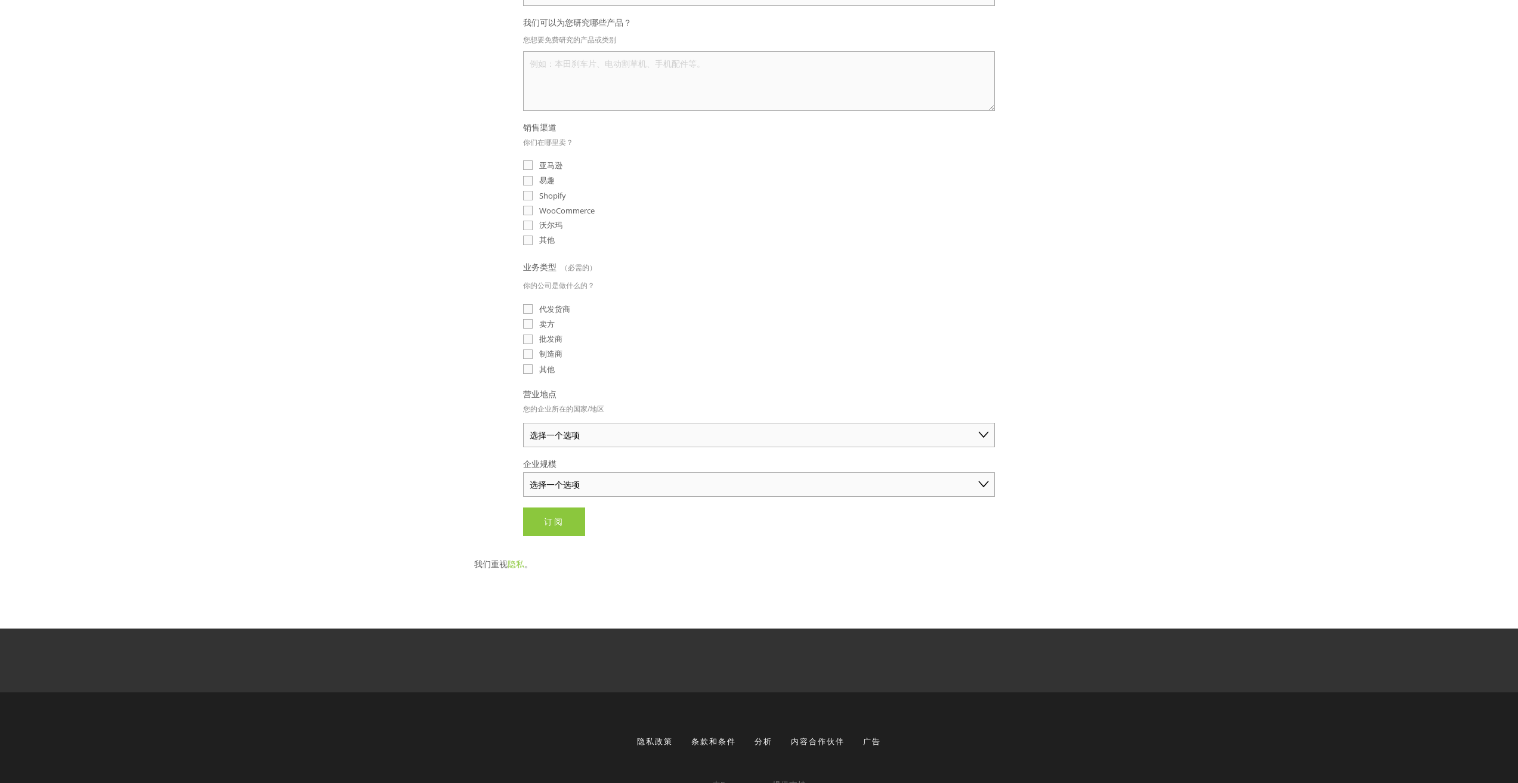
scroll to position [239, 0]
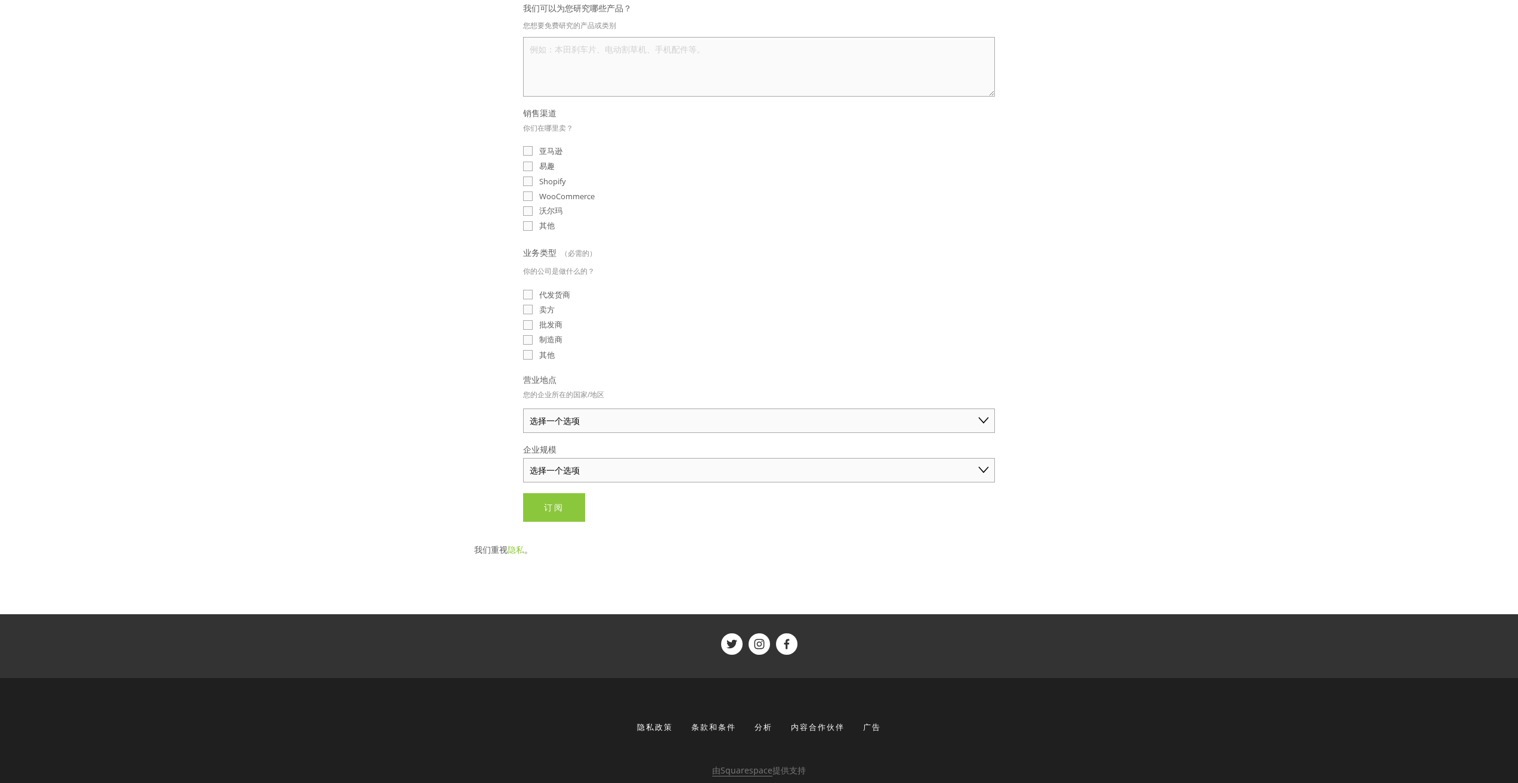
click at [529, 342] on input "制造商" at bounding box center [528, 340] width 10 height 10
checkbox input "true"
click at [580, 422] on select "选择一个选项 澳大利亚 美国 英国 中国 日本 德国 加拿大 其他" at bounding box center [759, 420] width 472 height 24
select select "China"
click at [523, 408] on select "选择一个选项 澳大利亚 美国 英国 中国 日本 德国 加拿大 其他" at bounding box center [759, 420] width 472 height 24
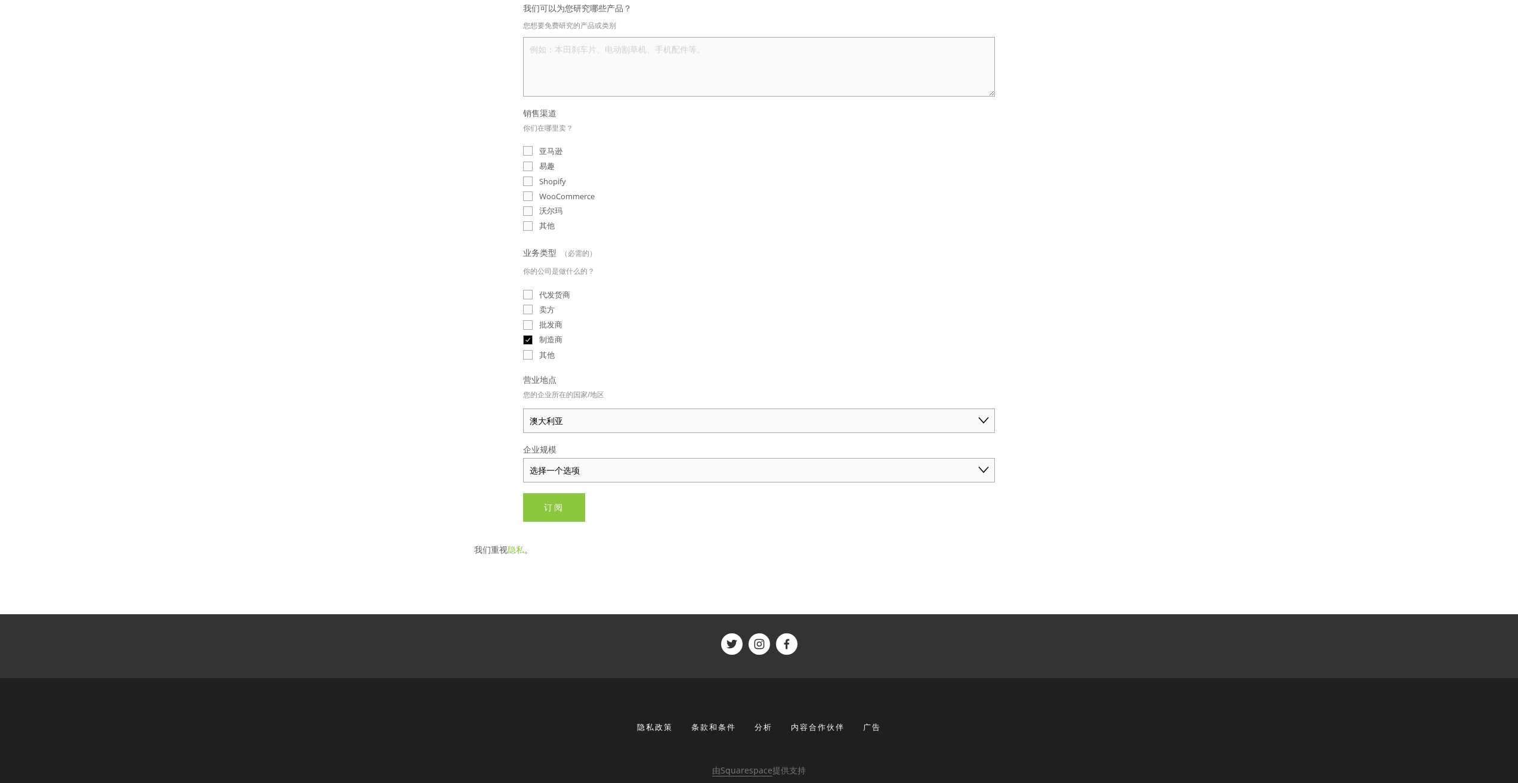
click at [555, 472] on select "选择一个选项 个人商家（年销售额低于 5 万美元） 小型企业（年销售额 5 万至 25 万美元） 成熟企业（年销售额超过 25 万美元）" at bounding box center [759, 470] width 472 height 24
select select "Small Business ($50K - $250K annual sales)"
click at [523, 458] on select "选择一个选项 个人商家（年销售额低于 5 万美元） 小型企业（年销售额 5 万至 25 万美元） 成熟企业（年销售额超过 25 万美元）" at bounding box center [759, 470] width 472 height 24
click at [562, 509] on font "订阅" at bounding box center [554, 507] width 20 height 11
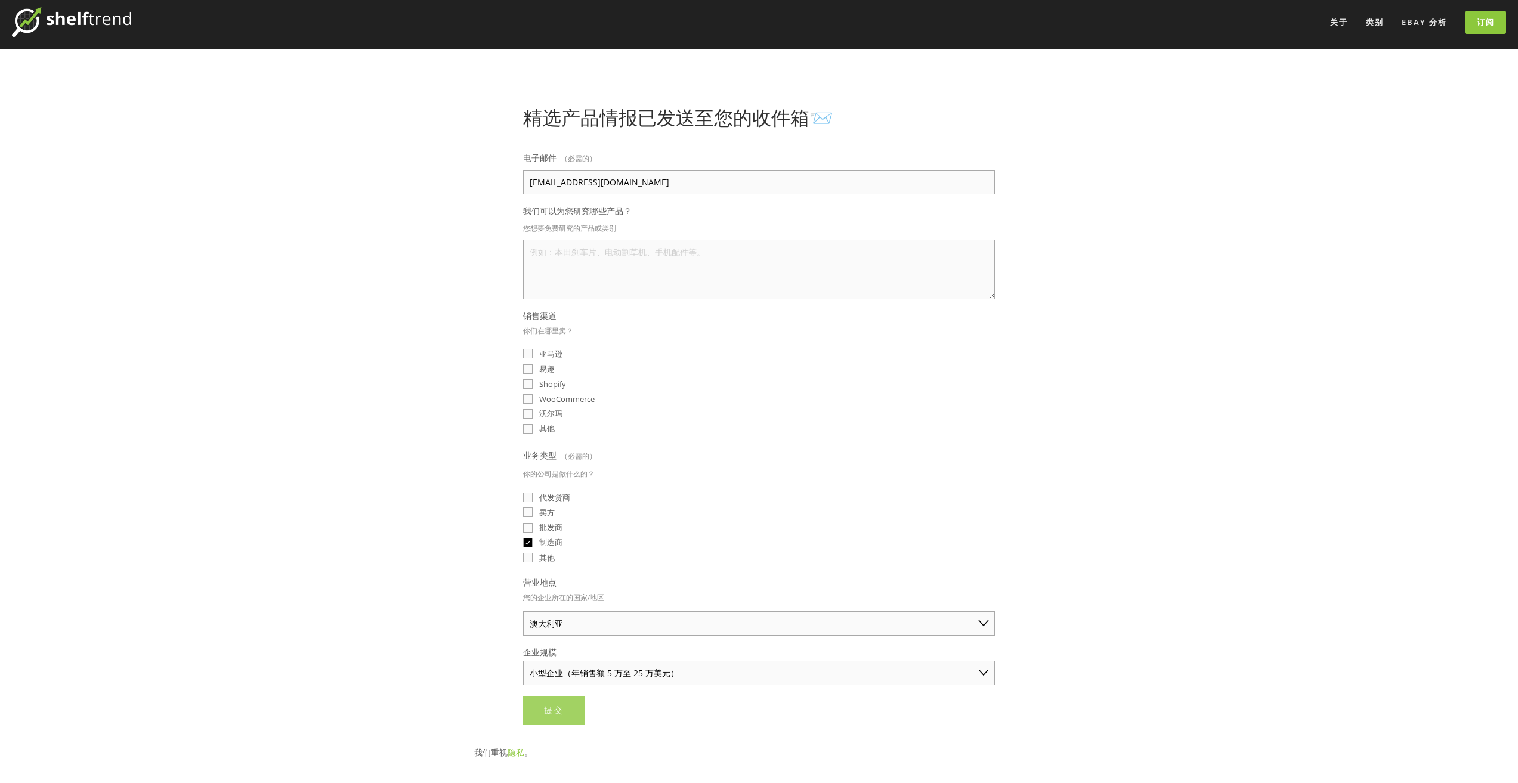
scroll to position [0, 0]
